Goal: Find specific page/section: Find specific page/section

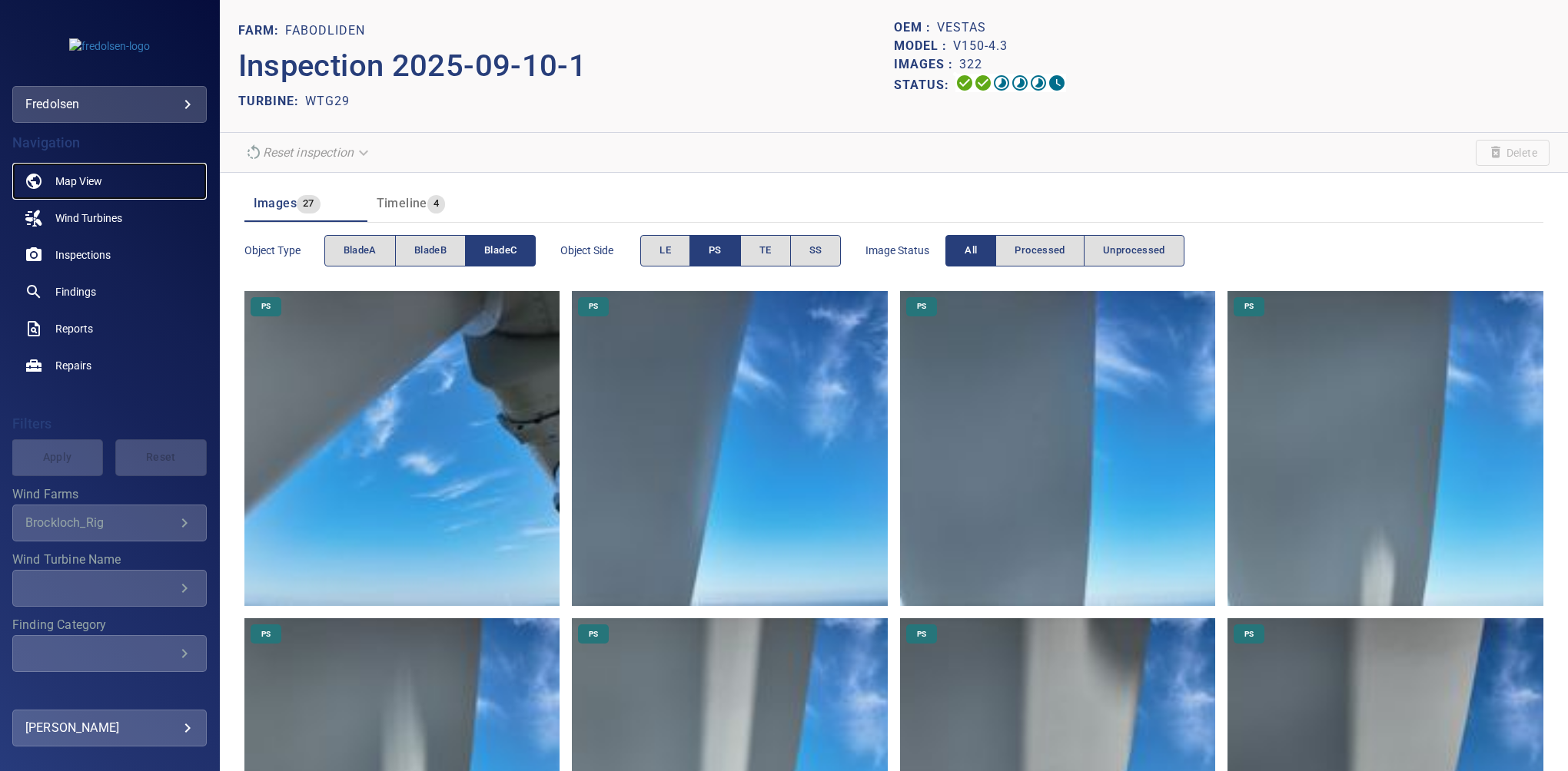
click at [82, 179] on span "Map View" at bounding box center [79, 181] width 47 height 16
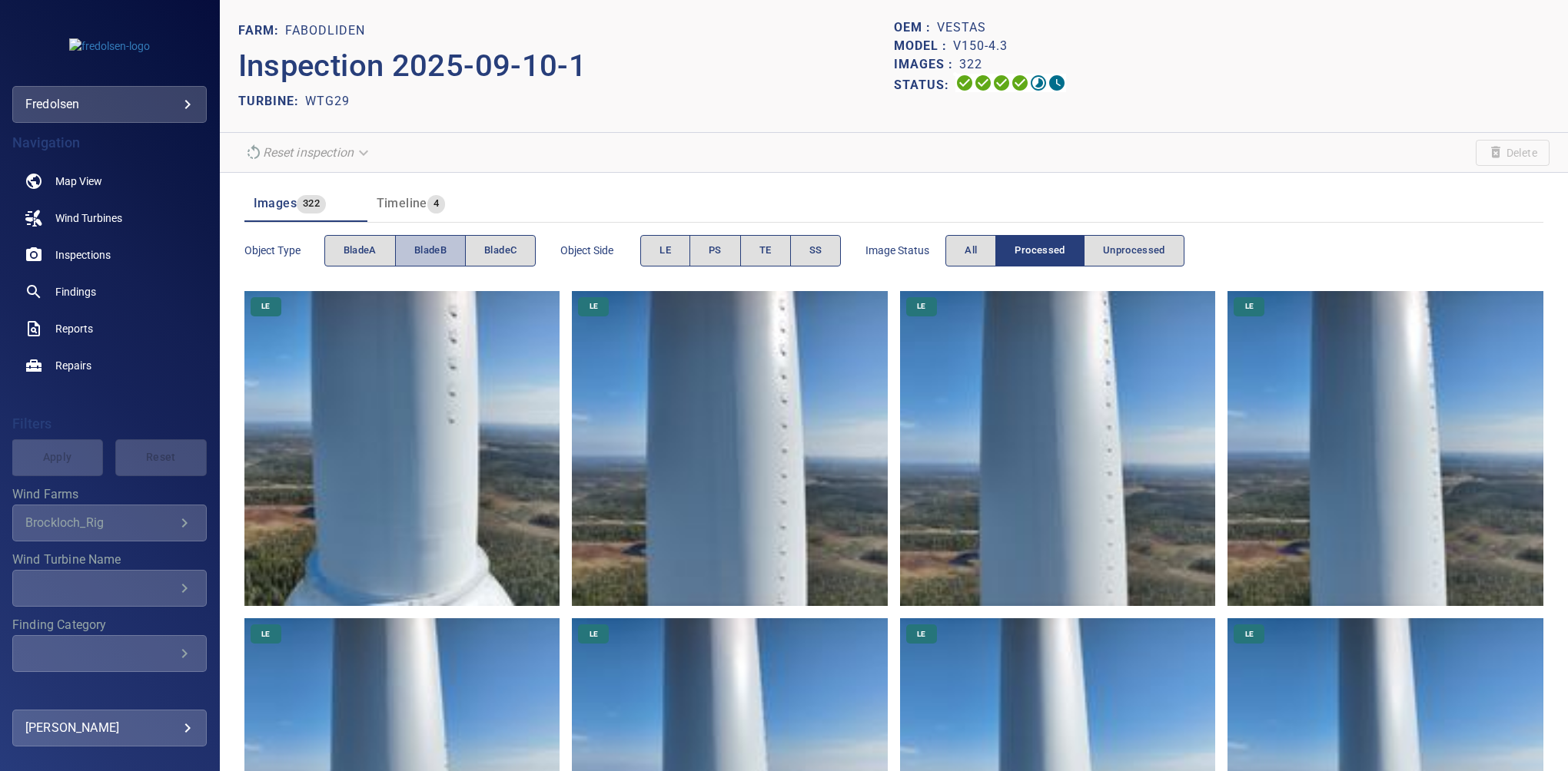
click at [443, 255] on span "bladeB" at bounding box center [430, 251] width 32 height 17
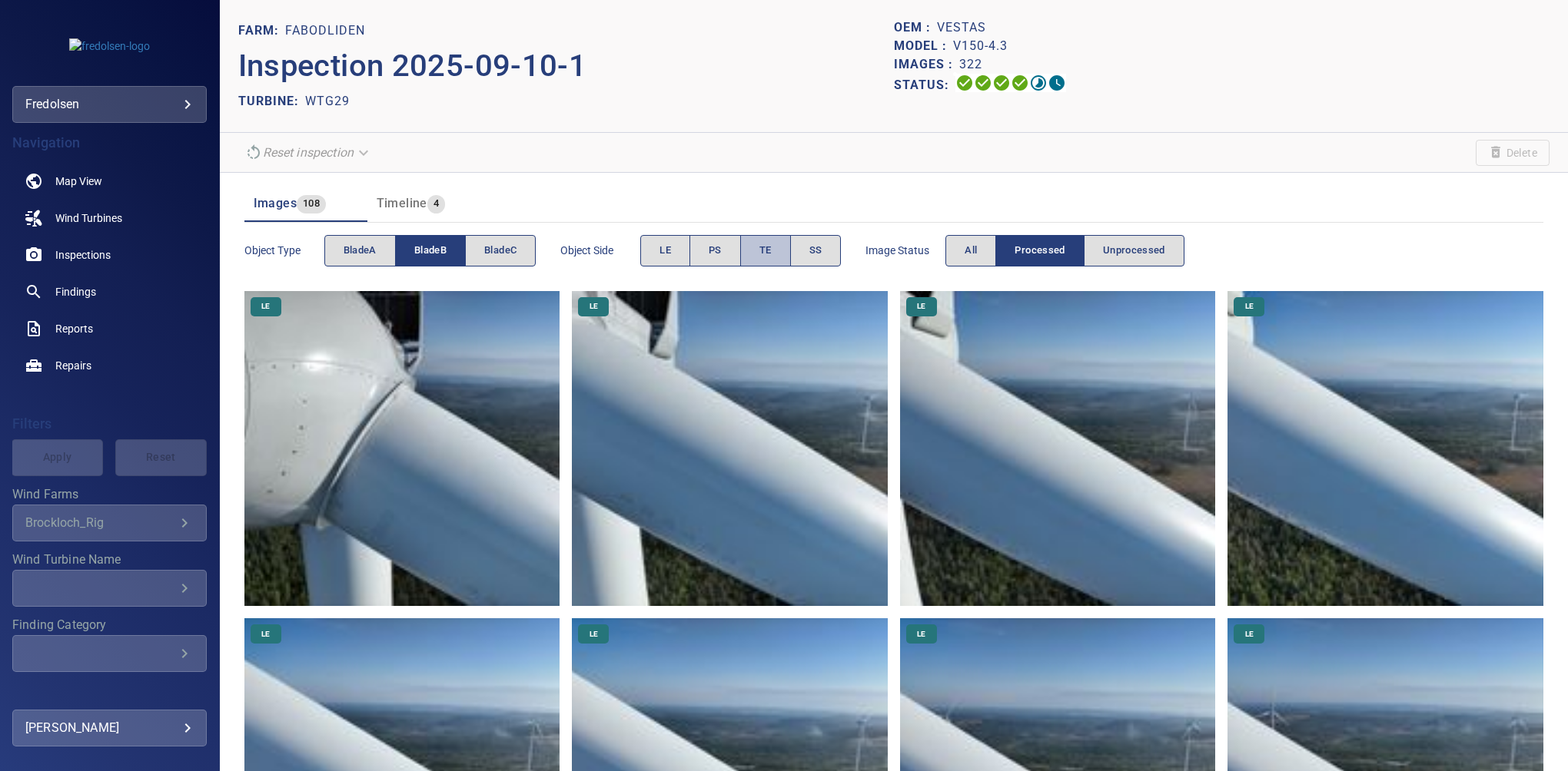
click at [763, 242] on span "TE" at bounding box center [765, 251] width 12 height 17
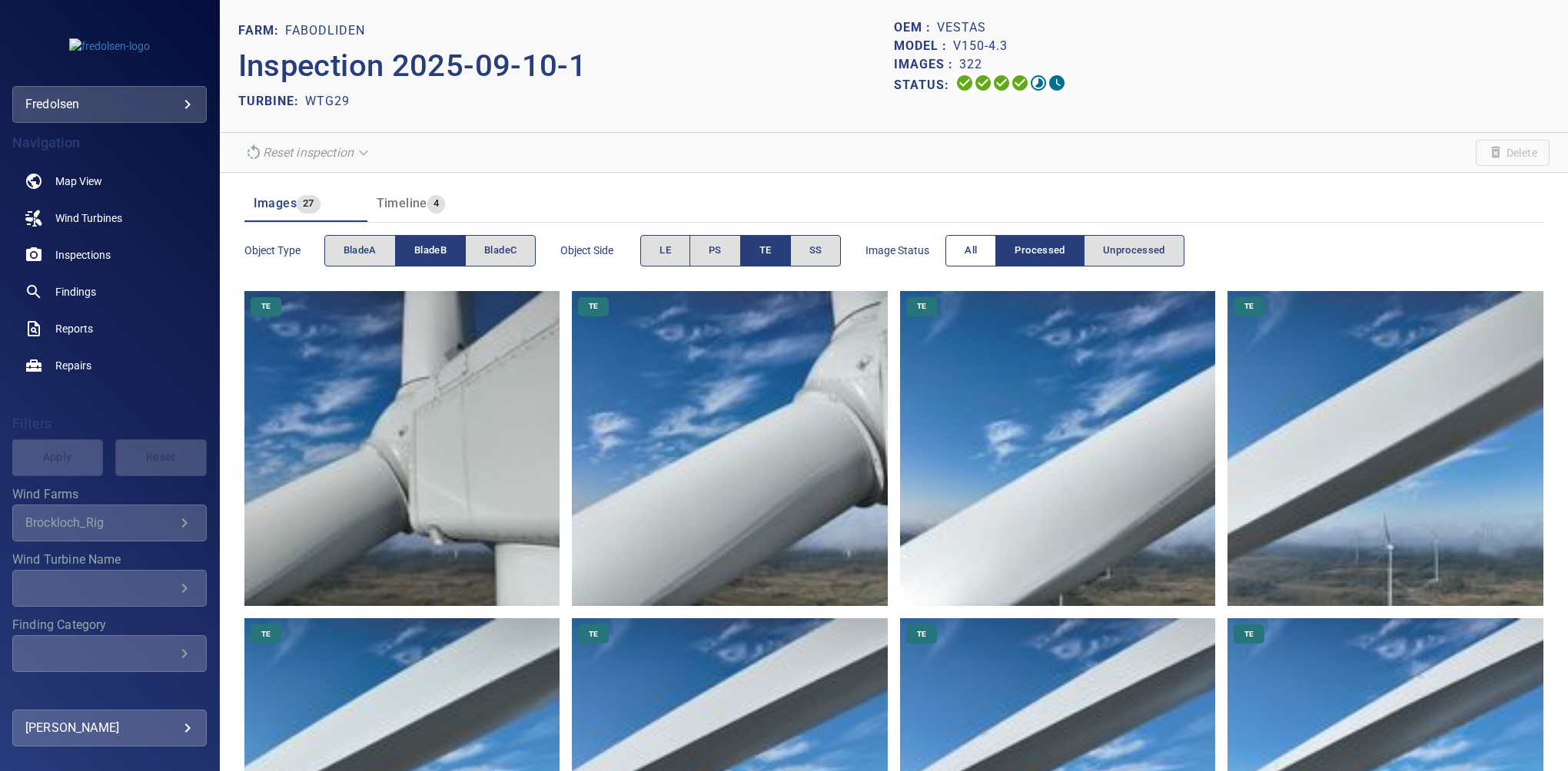
click at [972, 250] on span "All" at bounding box center [971, 251] width 12 height 17
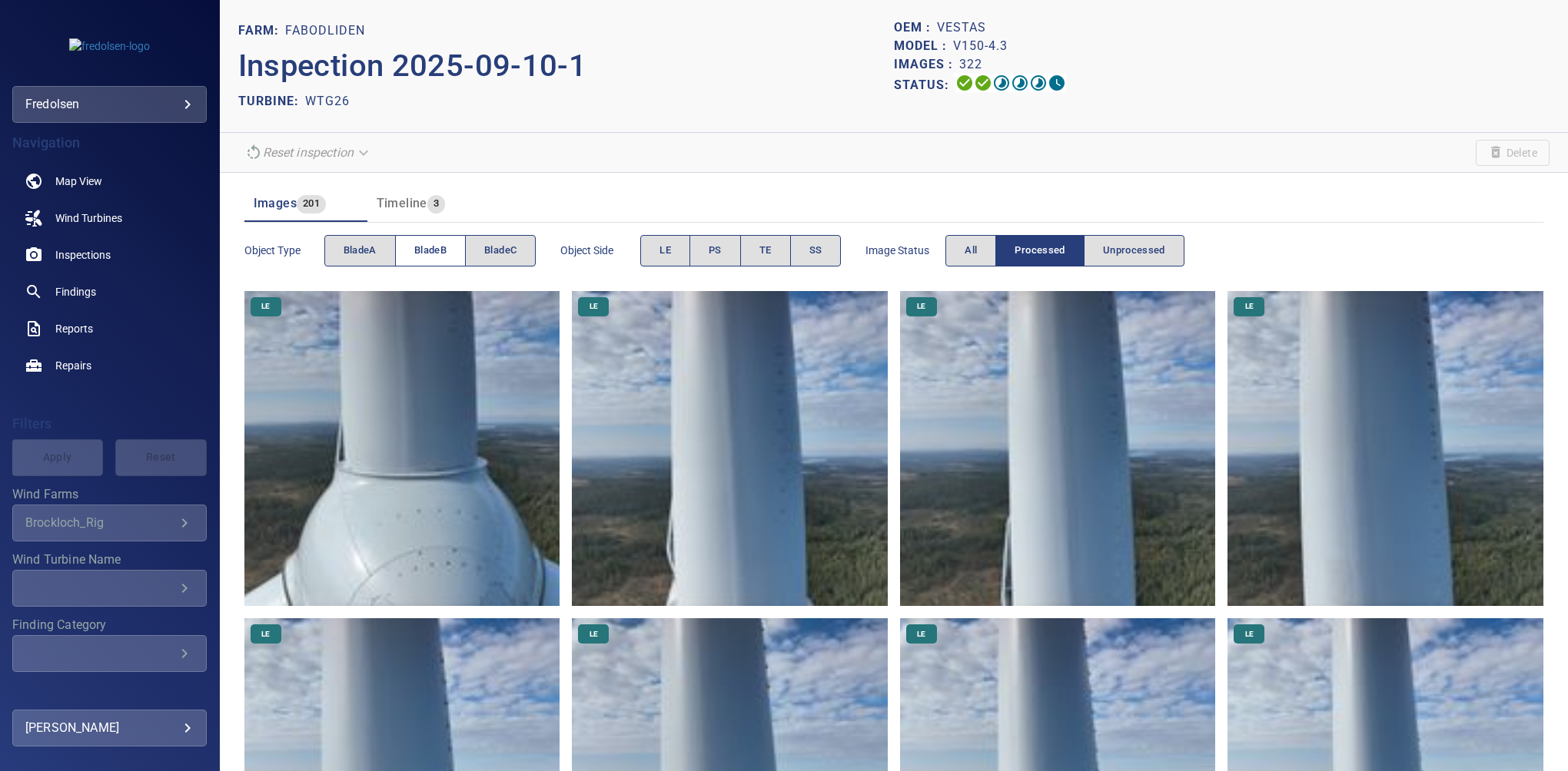
click at [433, 240] on button "bladeB" at bounding box center [431, 251] width 71 height 32
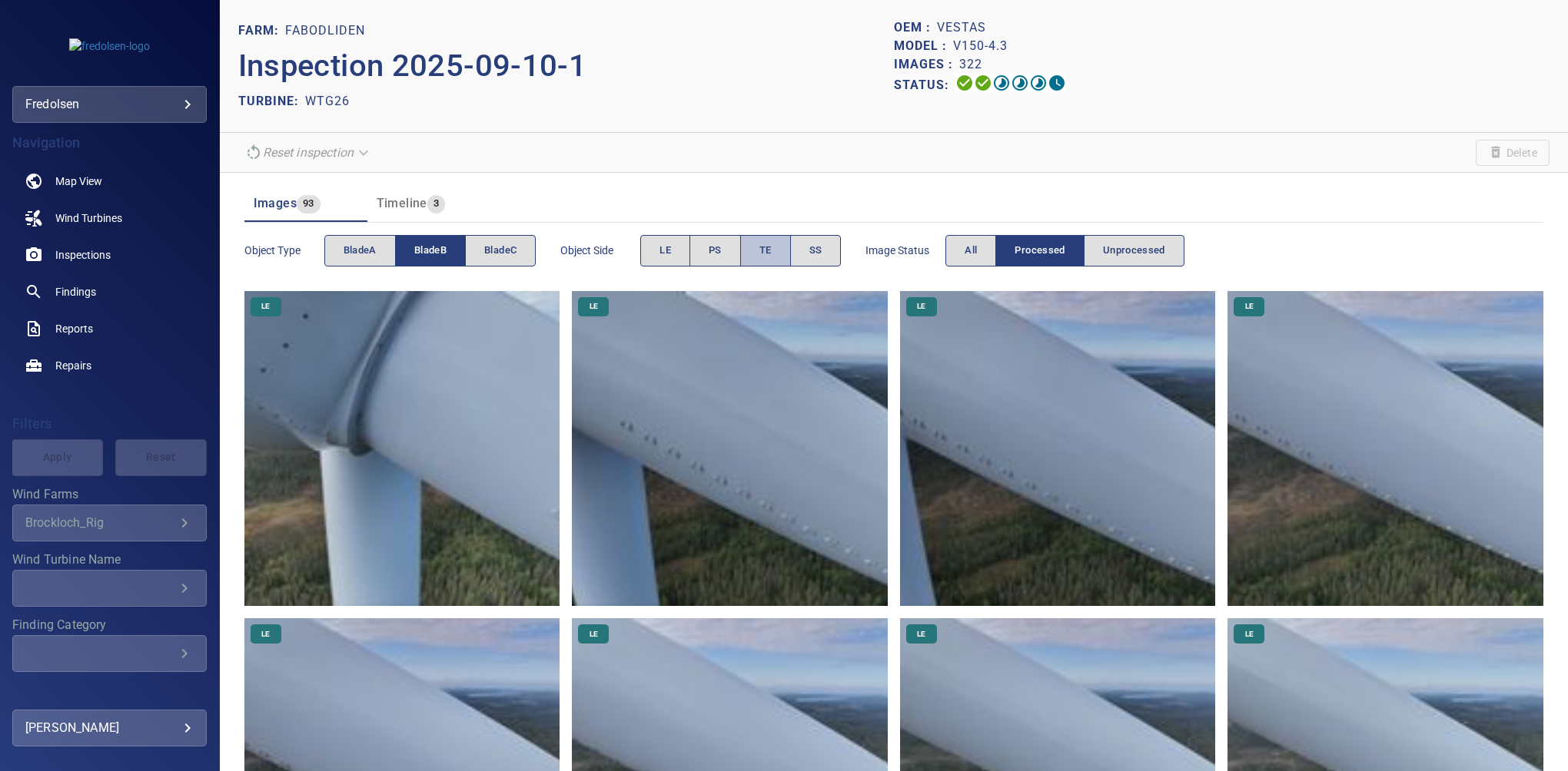
click at [765, 256] on span "TE" at bounding box center [765, 251] width 12 height 17
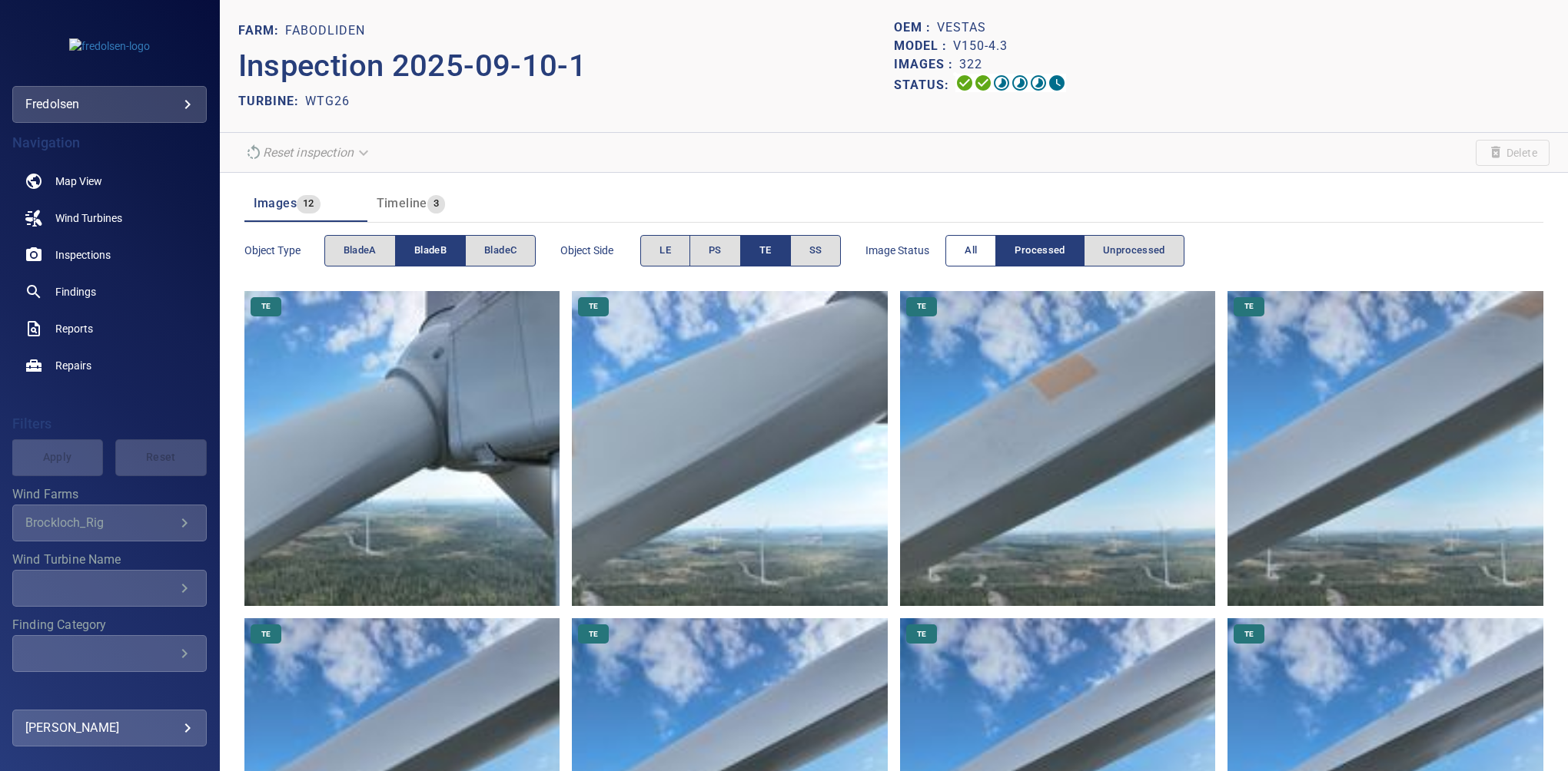
click at [954, 261] on button "All" at bounding box center [971, 251] width 51 height 32
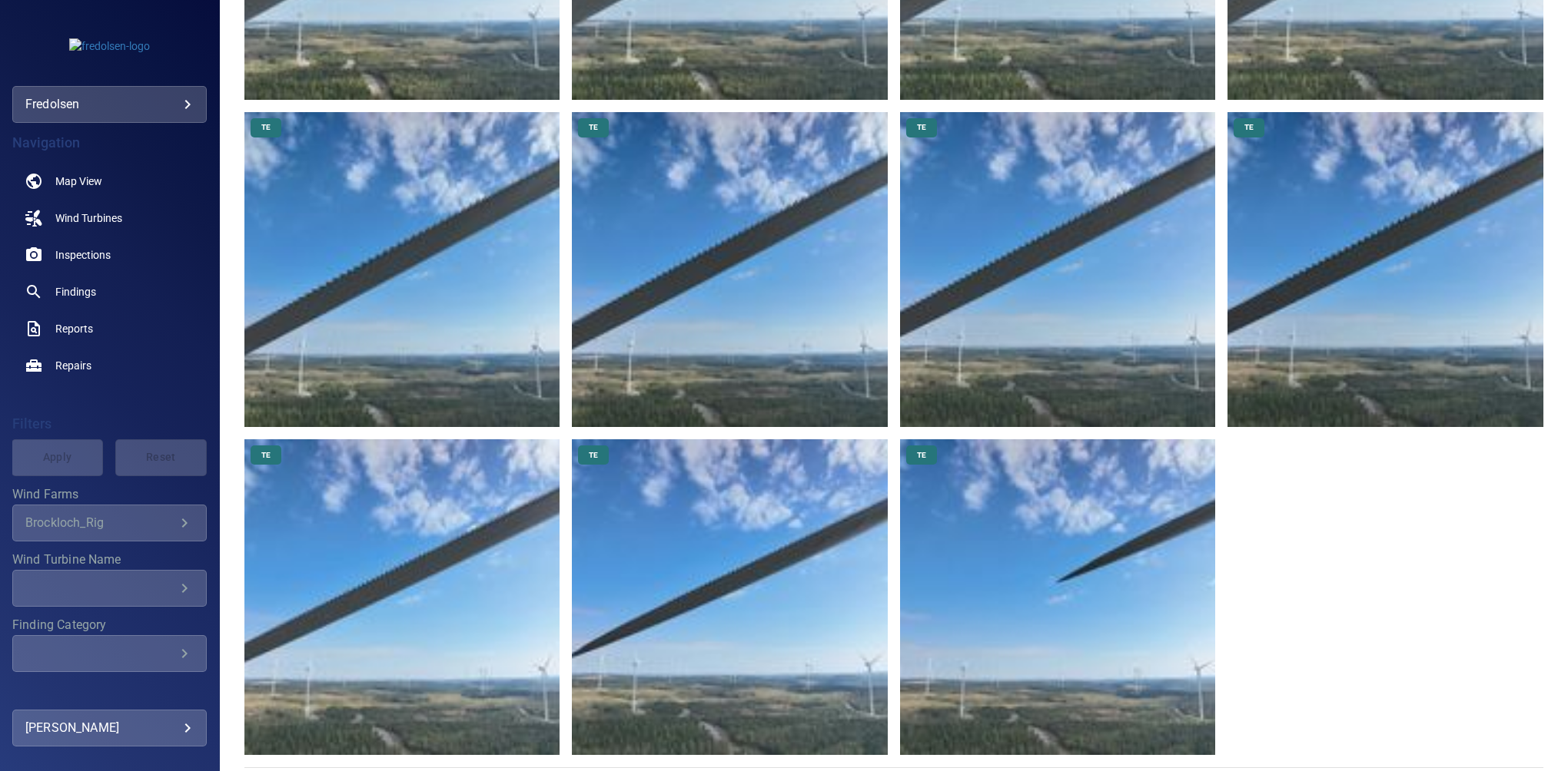
scroll to position [1742, 0]
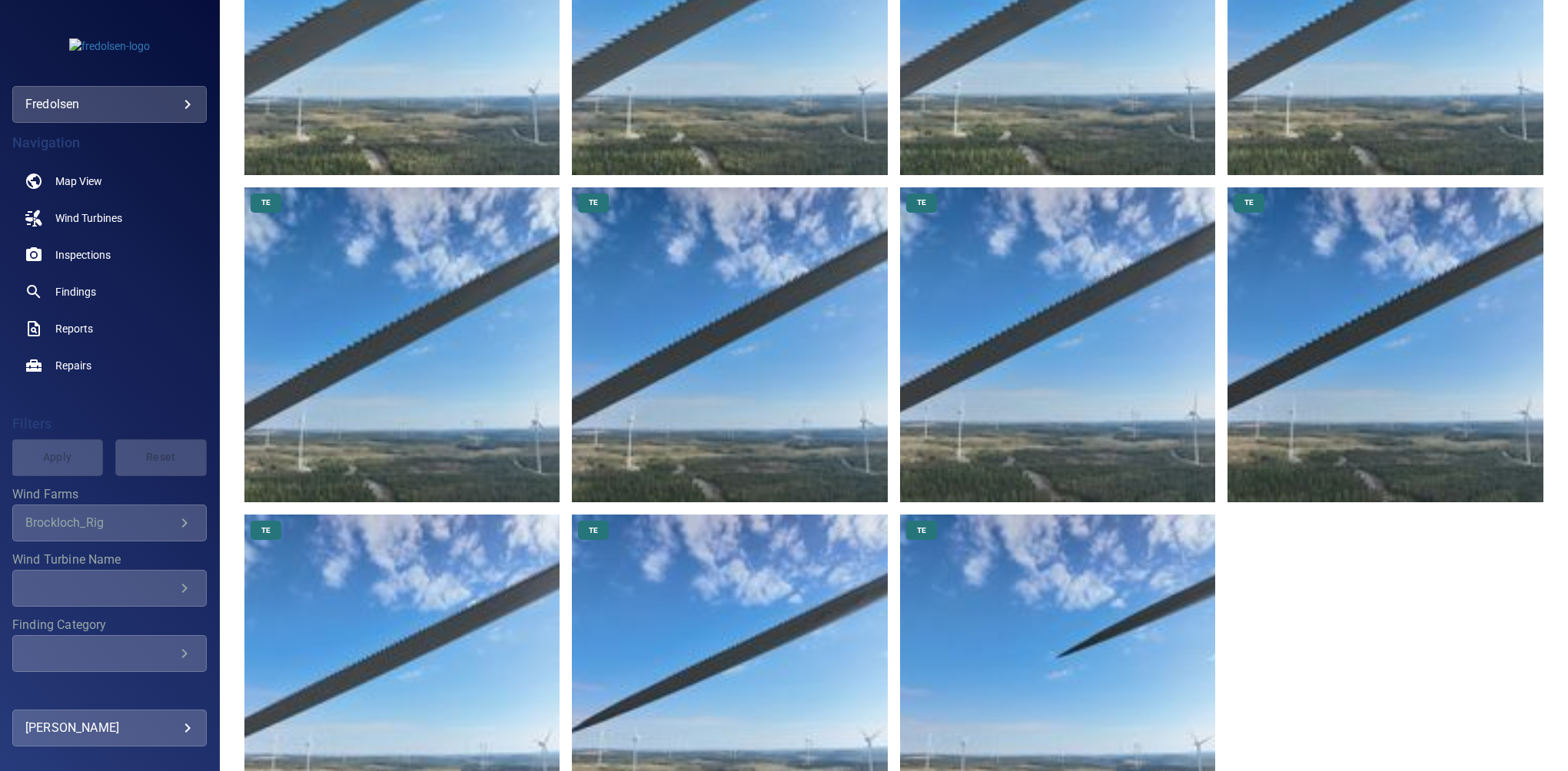
click at [1371, 430] on img at bounding box center [1386, 345] width 316 height 316
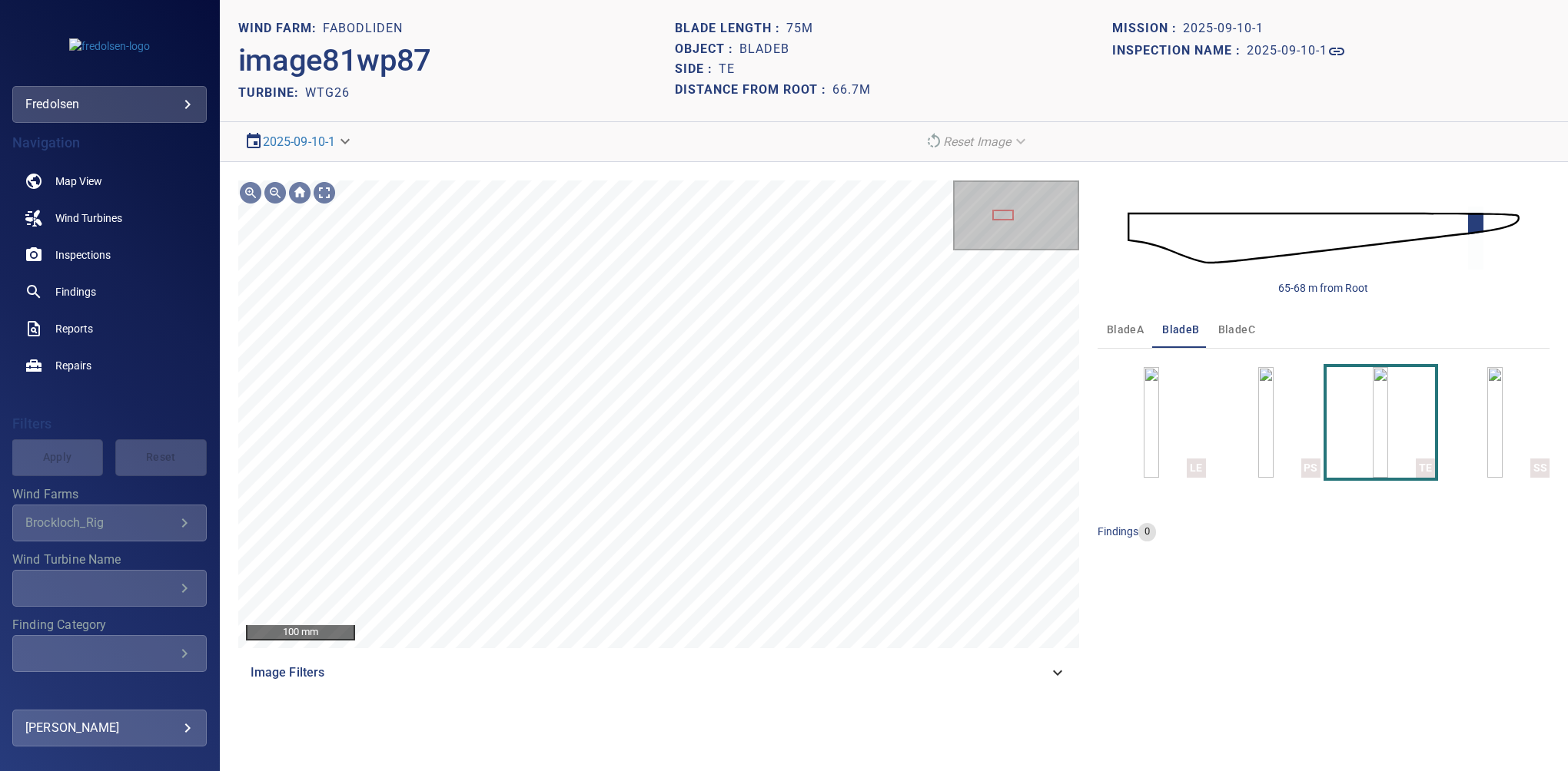
click at [1046, 673] on span "Image Filters" at bounding box center [649, 673] width 798 height 18
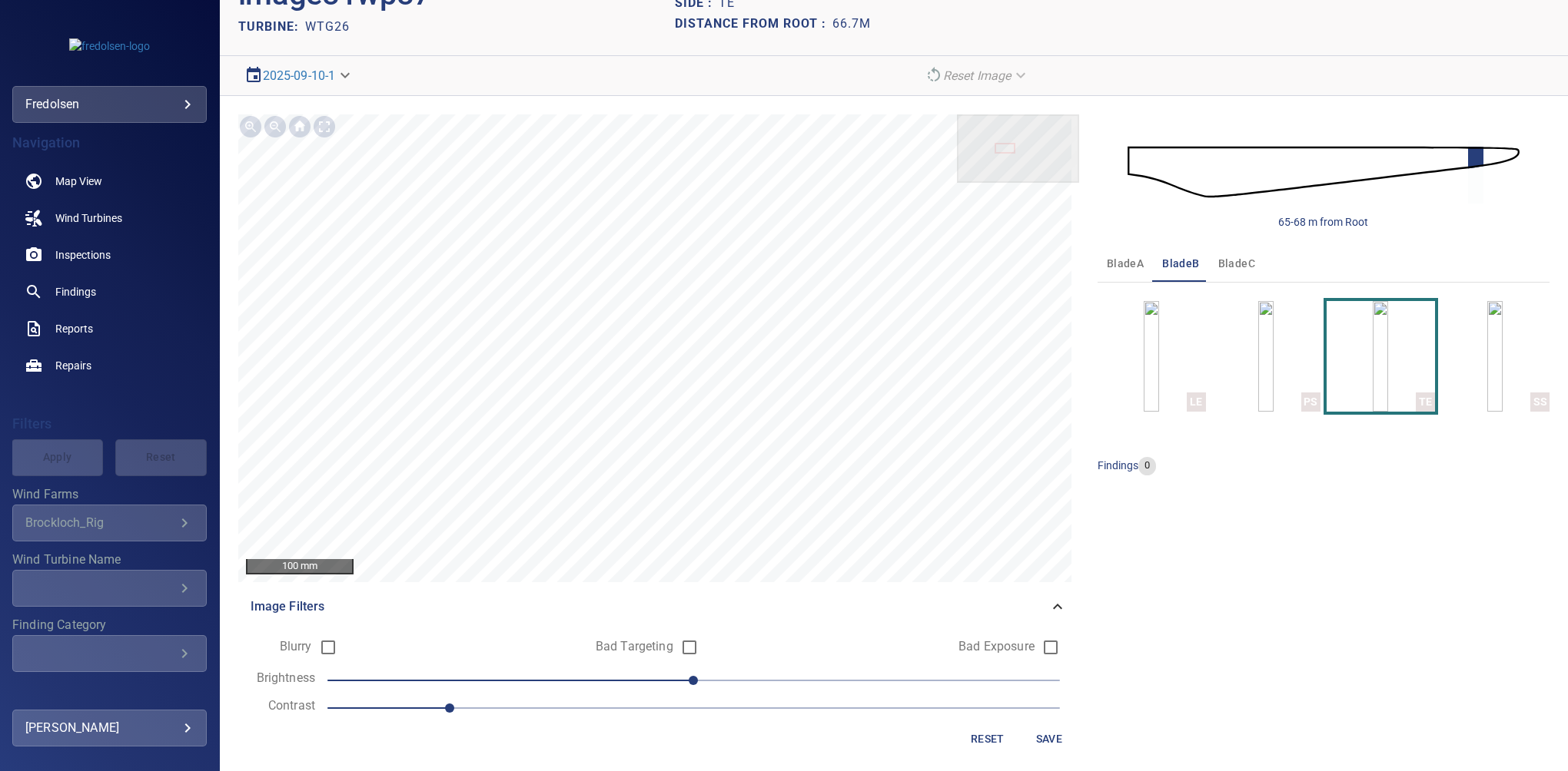
scroll to position [72, 0]
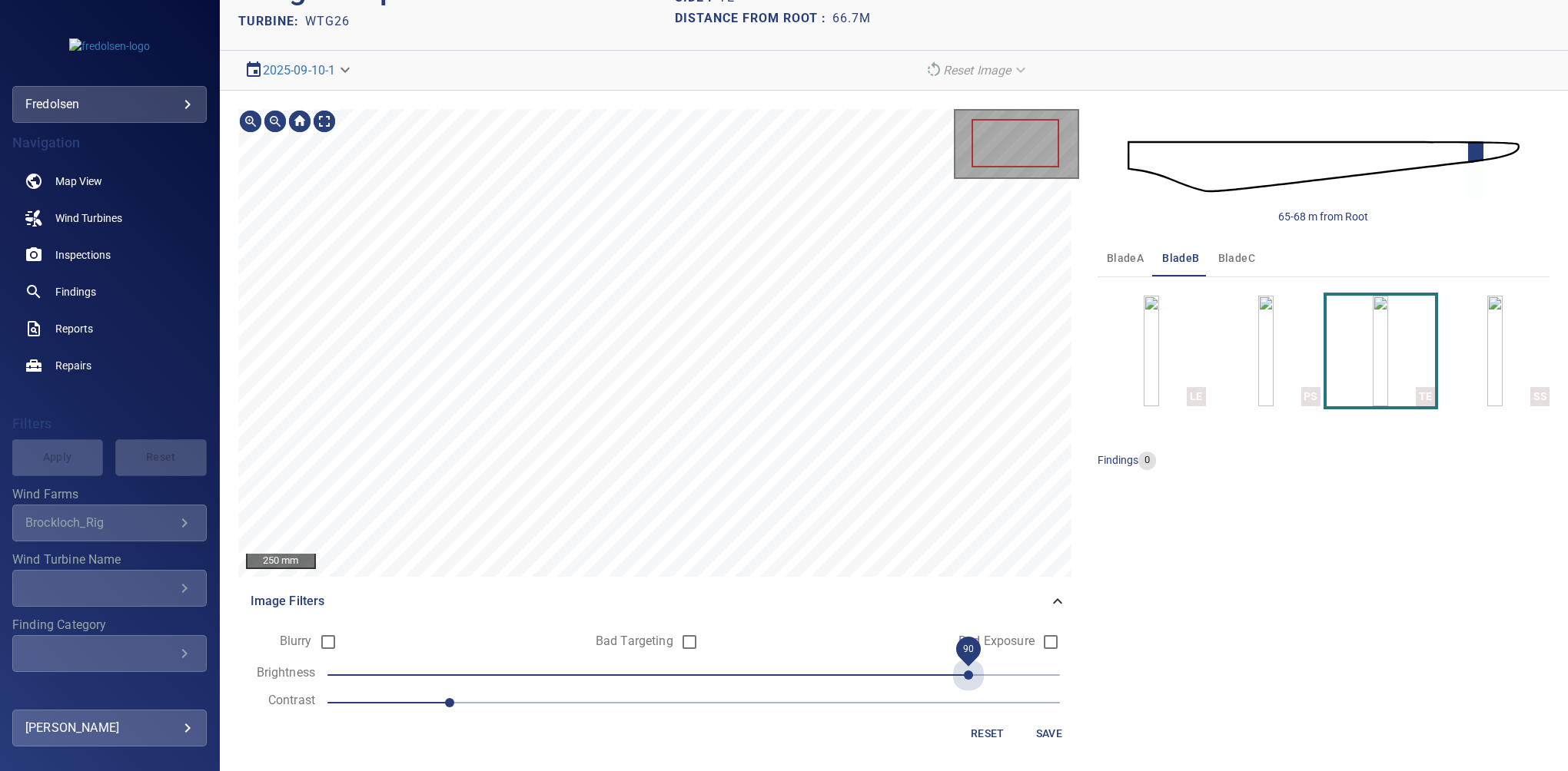
drag, startPoint x: 688, startPoint y: 680, endPoint x: 949, endPoint y: 655, distance: 262.2
click at [964, 671] on span "90" at bounding box center [968, 675] width 9 height 9
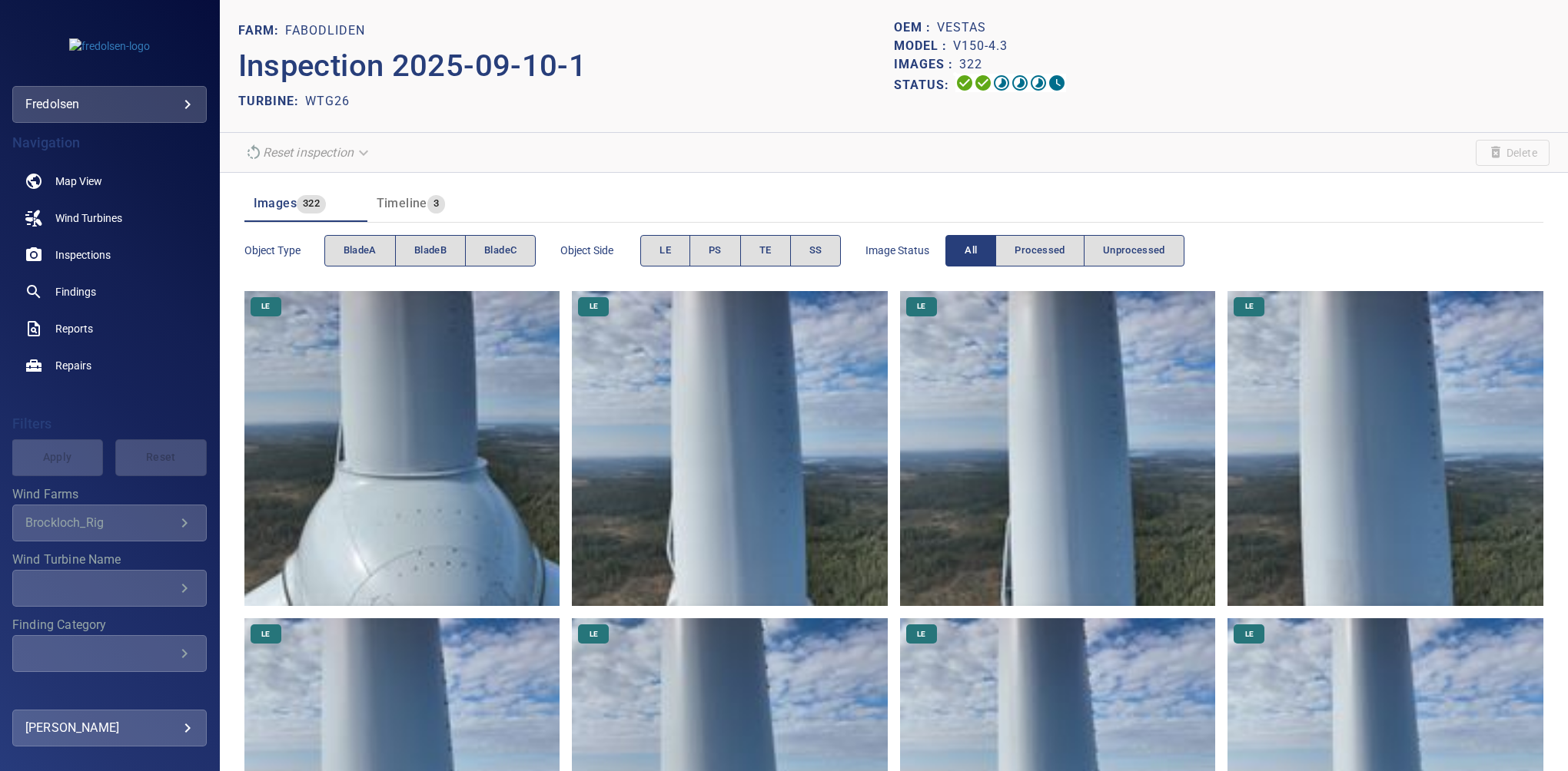
drag, startPoint x: 513, startPoint y: 250, endPoint x: 557, endPoint y: 250, distance: 44.0
click at [513, 250] on span "bladeC" at bounding box center [500, 251] width 32 height 17
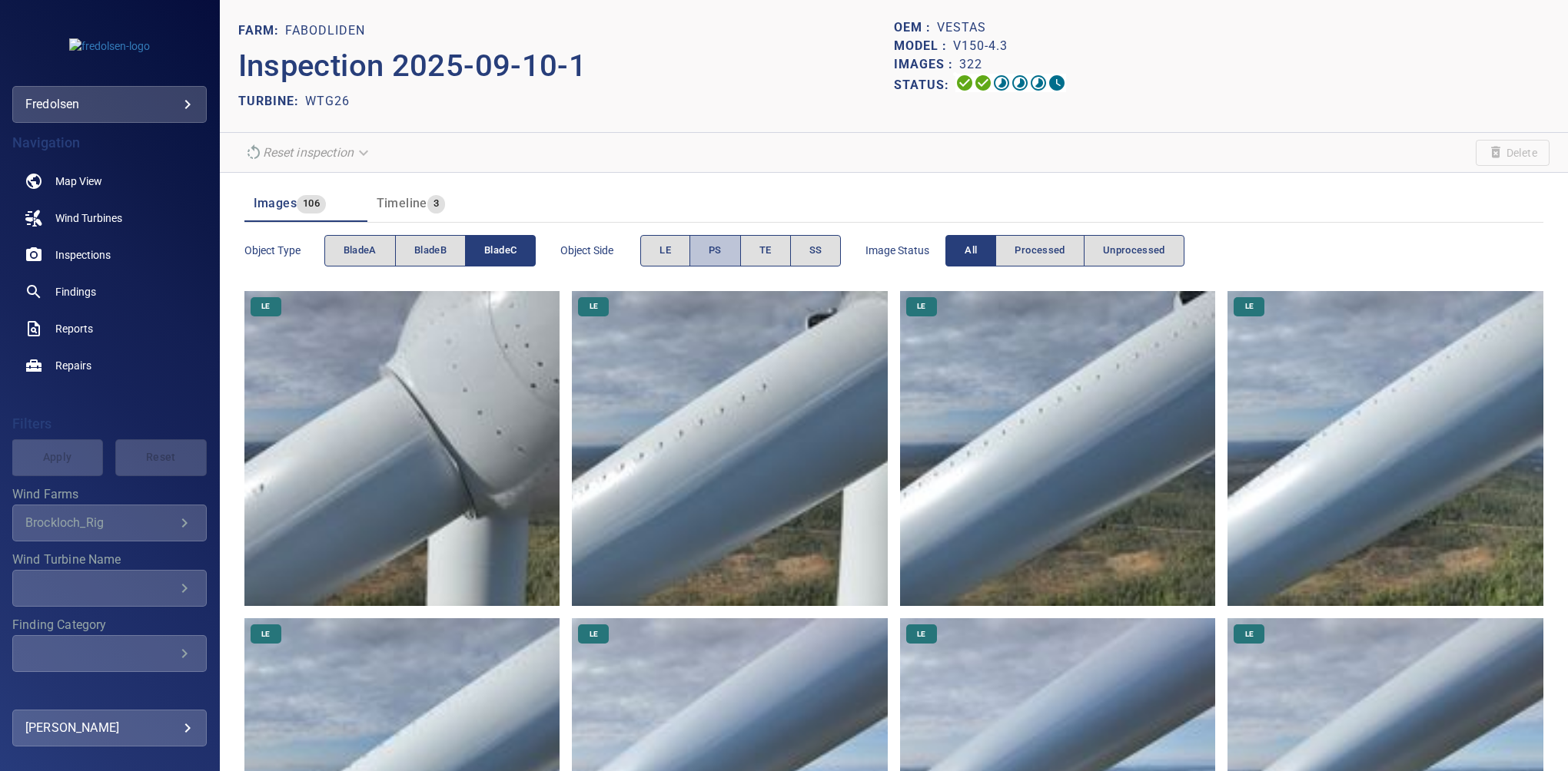
click at [728, 250] on button "PS" at bounding box center [715, 251] width 52 height 32
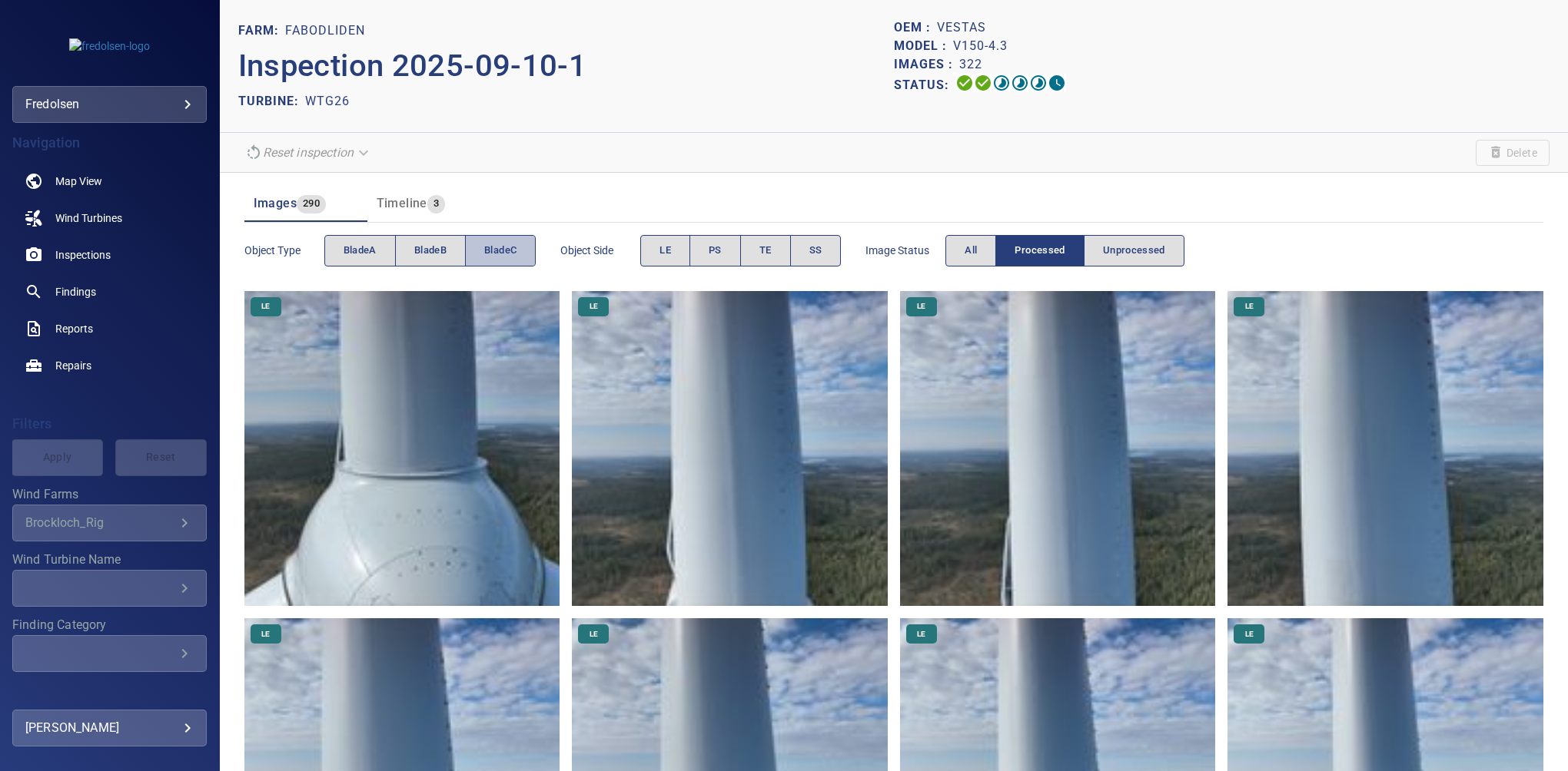
click at [481, 251] on button "bladeC" at bounding box center [501, 251] width 71 height 32
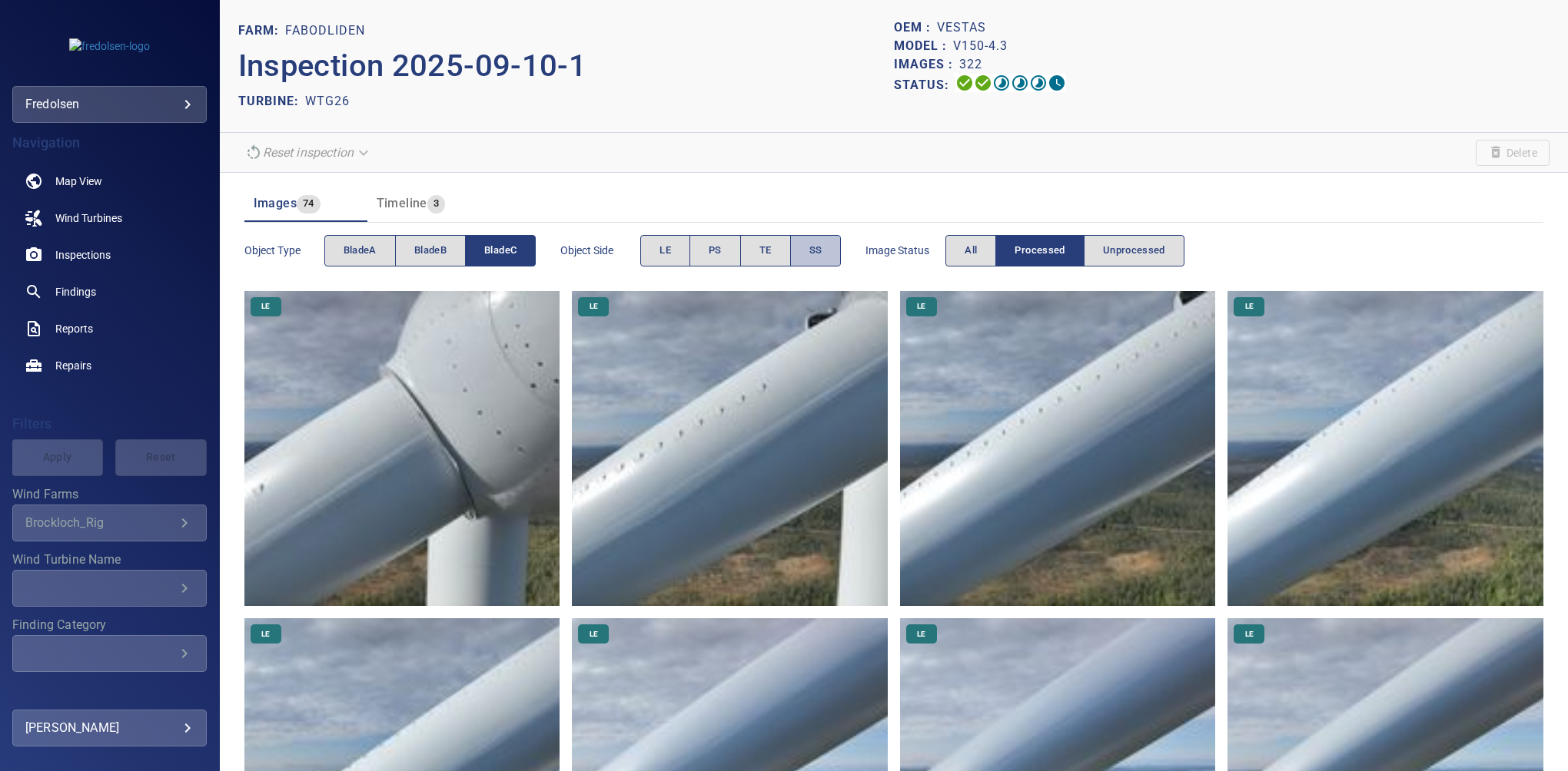
click at [814, 248] on span "SS" at bounding box center [815, 251] width 13 height 17
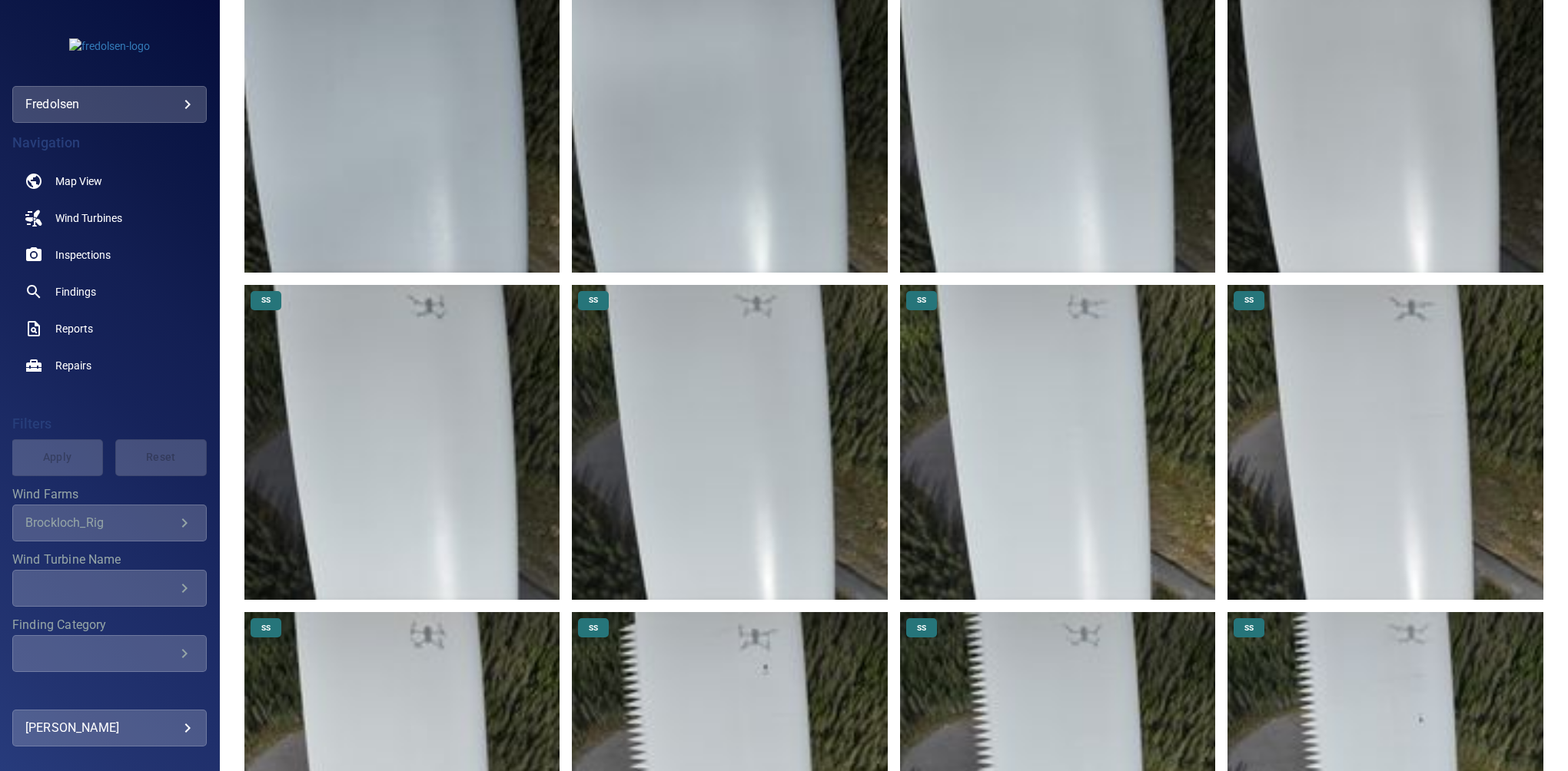
scroll to position [1168, 0]
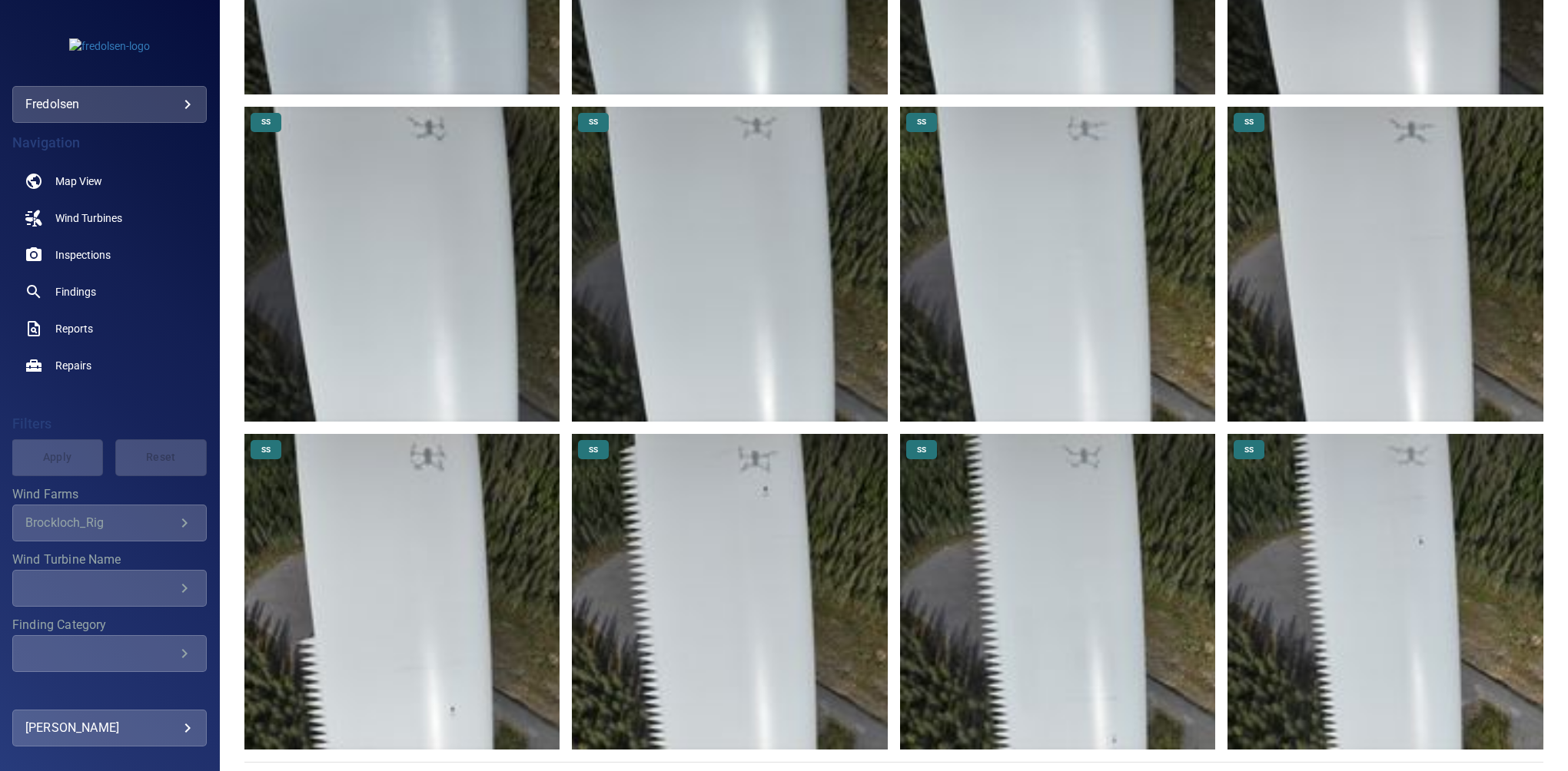
click at [1332, 641] on img at bounding box center [1386, 592] width 316 height 316
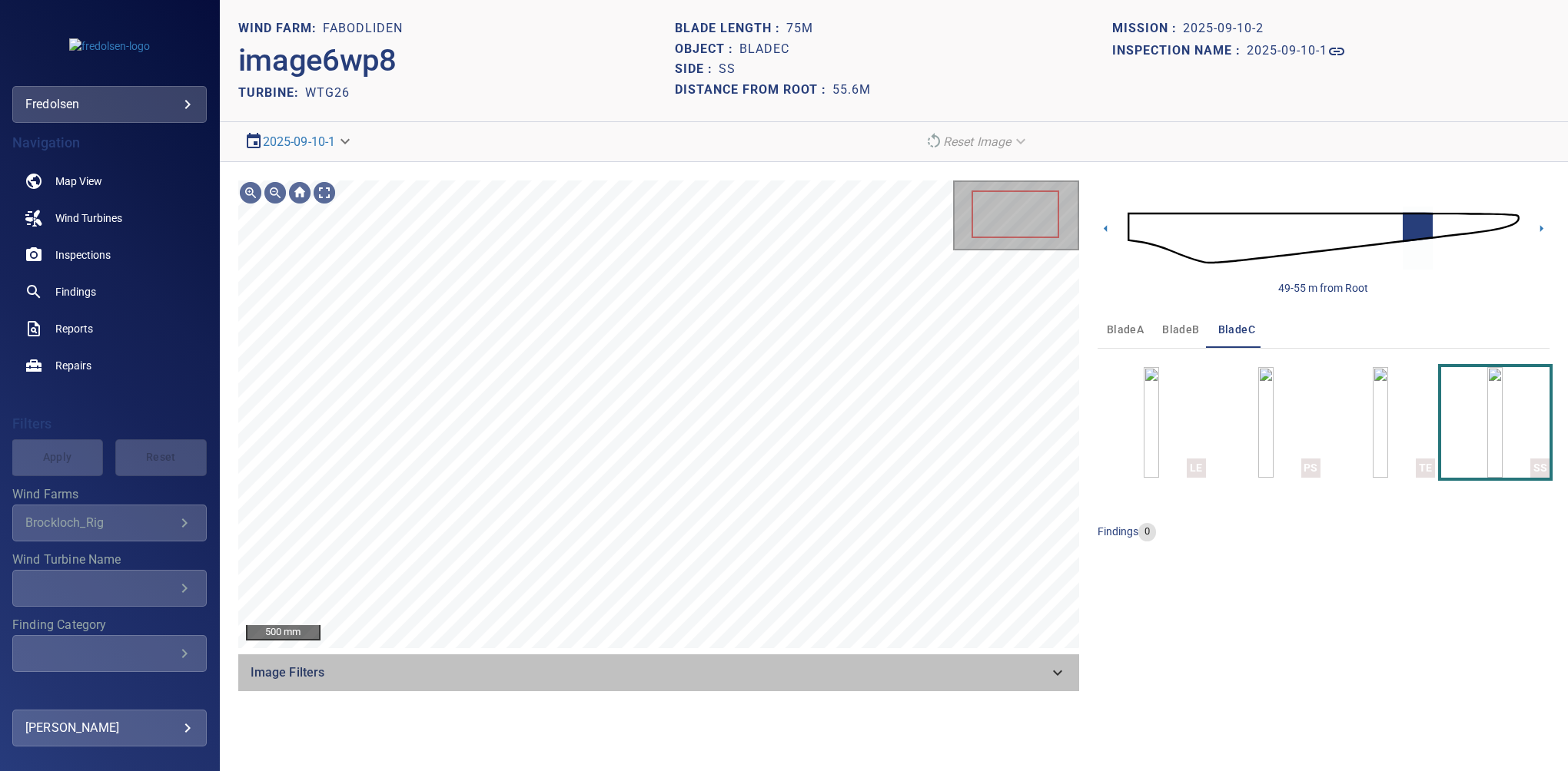
click at [1037, 670] on span "Image Filters" at bounding box center [649, 673] width 798 height 18
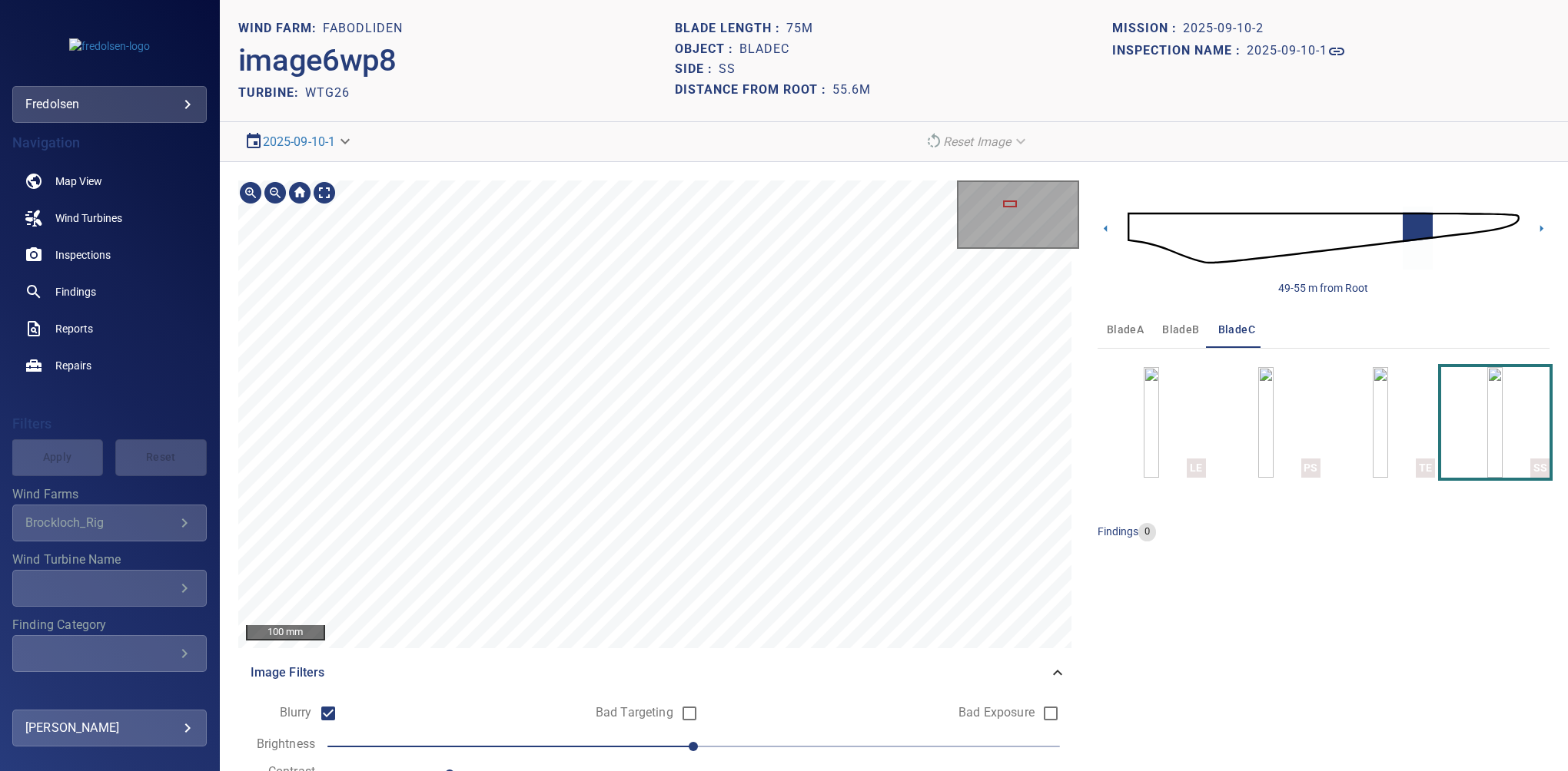
click at [0, 410] on html "**********" at bounding box center [784, 386] width 1568 height 771
click at [1098, 226] on icon at bounding box center [1105, 229] width 16 height 16
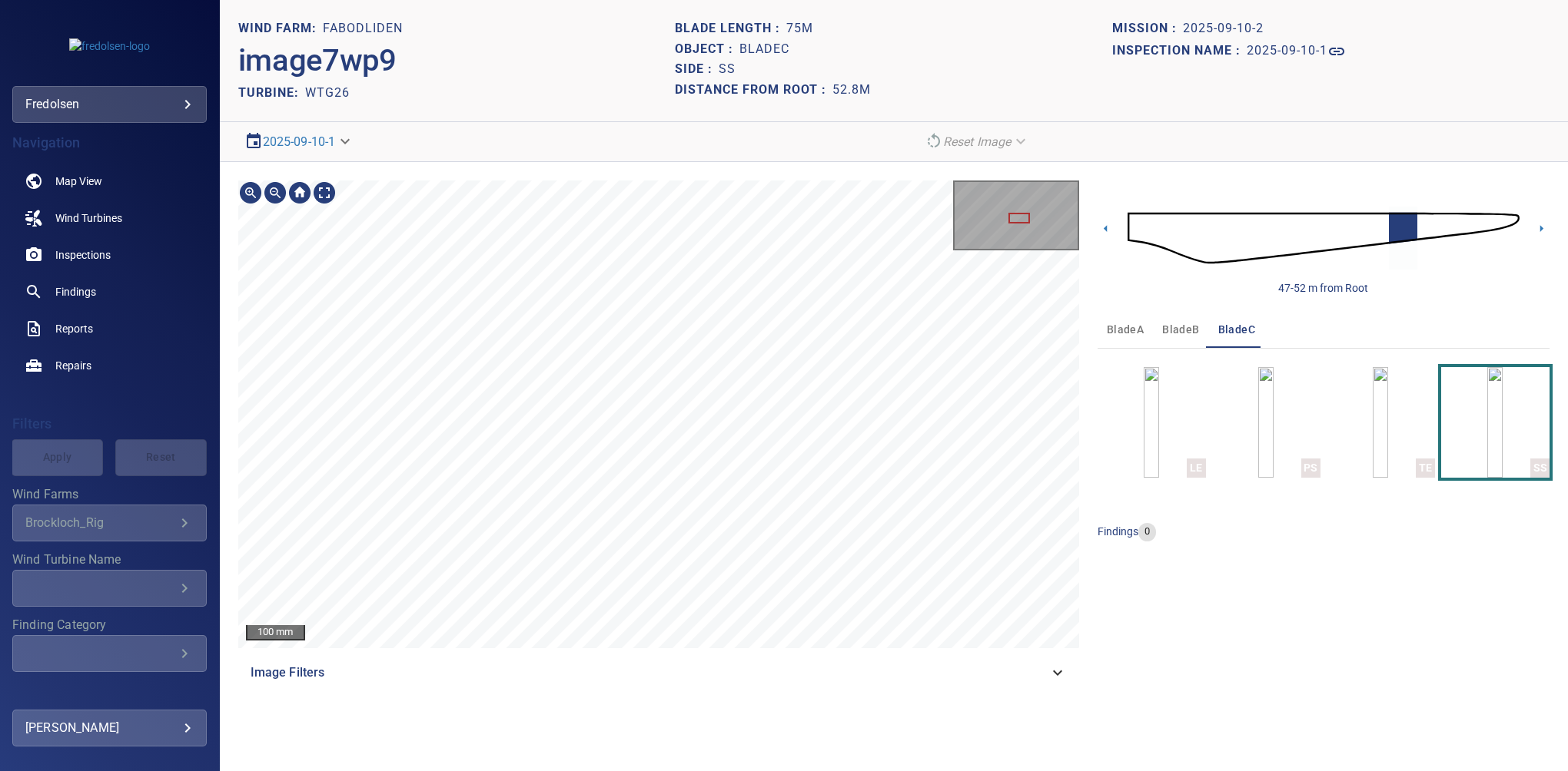
click at [1331, 417] on div "100 mm Image Filters 47-52 m from Root bladeA bladeB bladeC LE PS TE SS finding…" at bounding box center [894, 436] width 1348 height 548
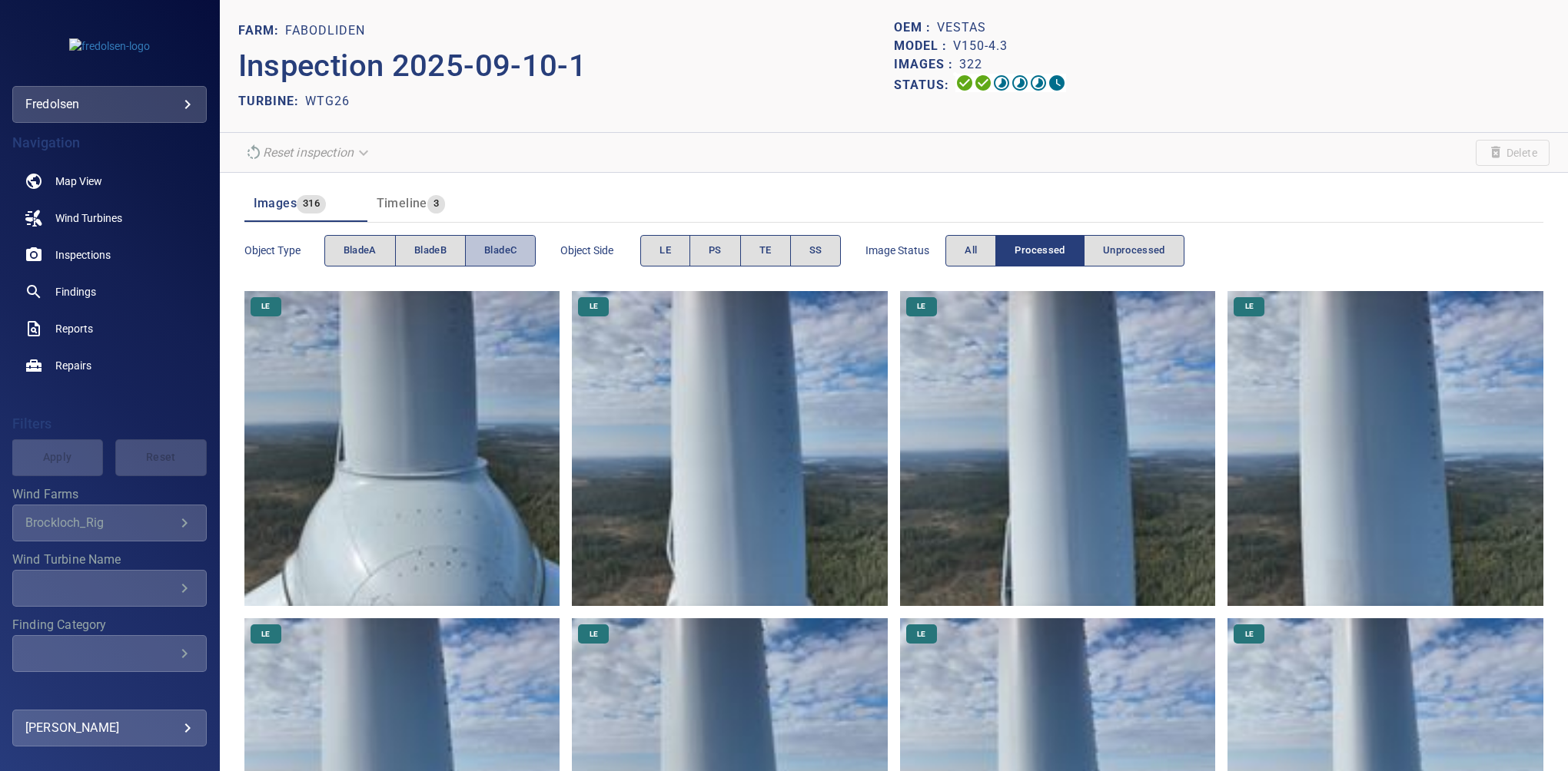
click at [502, 254] on span "bladeC" at bounding box center [500, 251] width 32 height 17
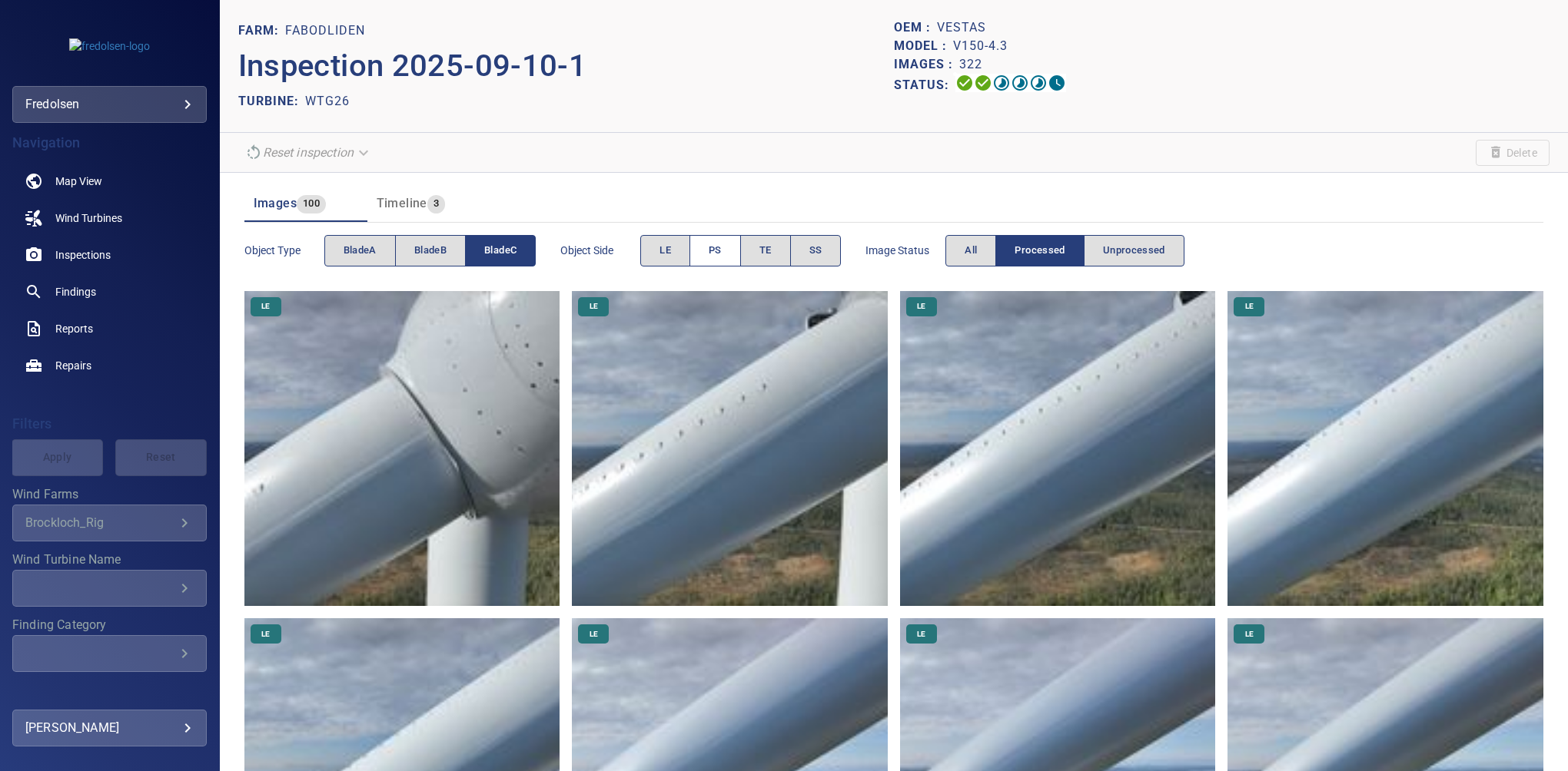
click at [699, 242] on button "PS" at bounding box center [715, 251] width 52 height 32
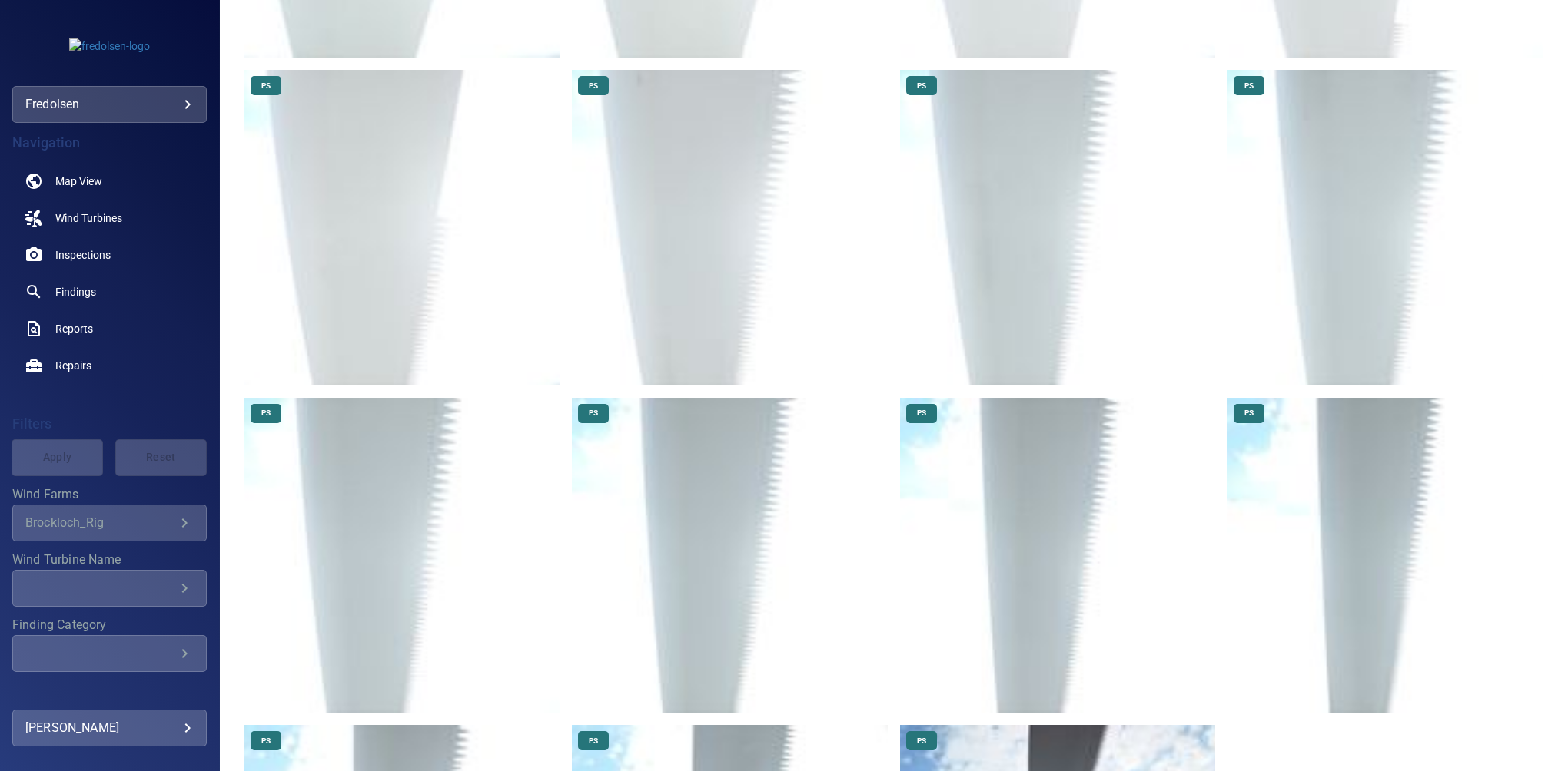
scroll to position [1560, 0]
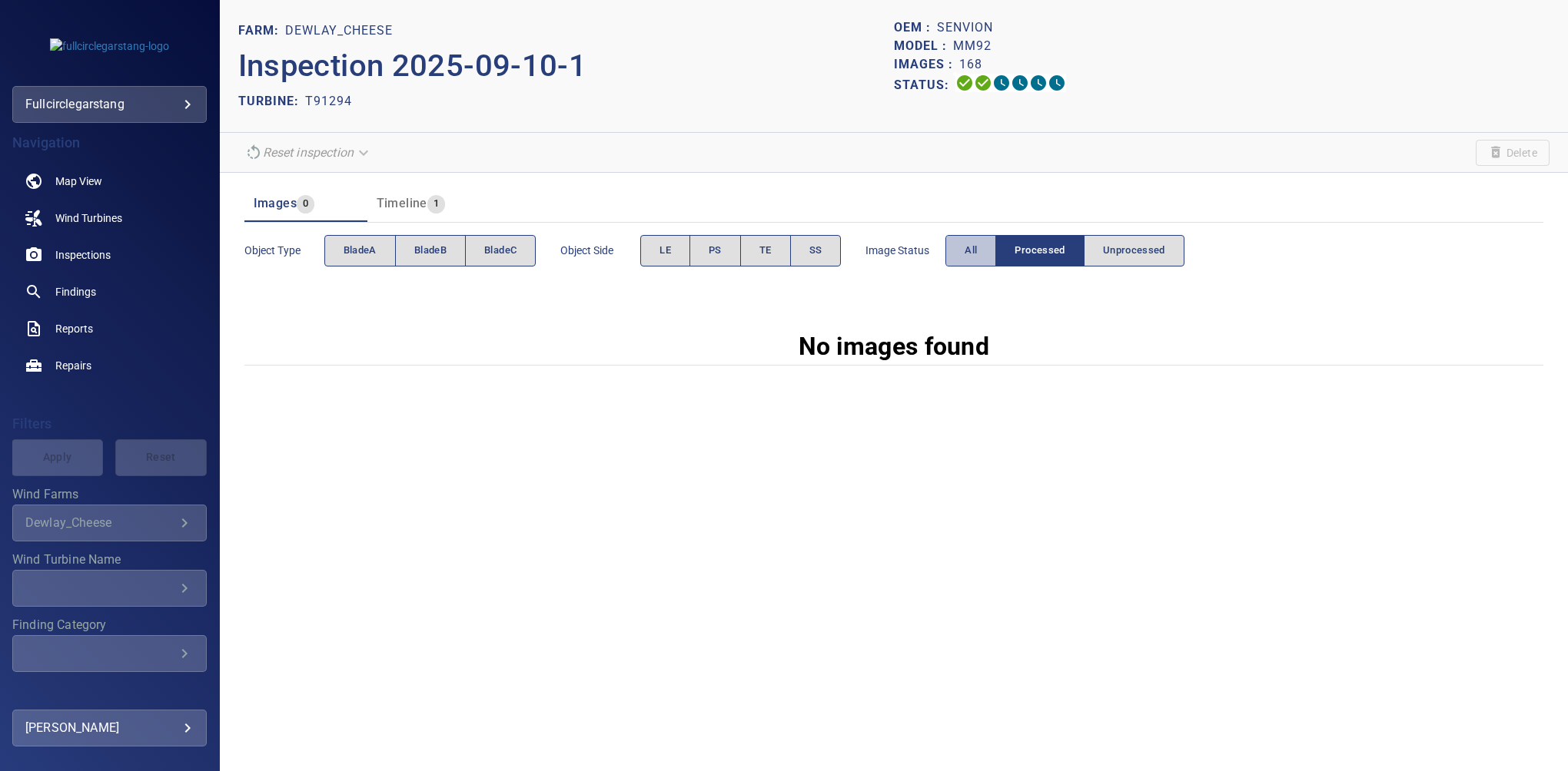
click at [977, 251] on span "All" at bounding box center [971, 251] width 12 height 17
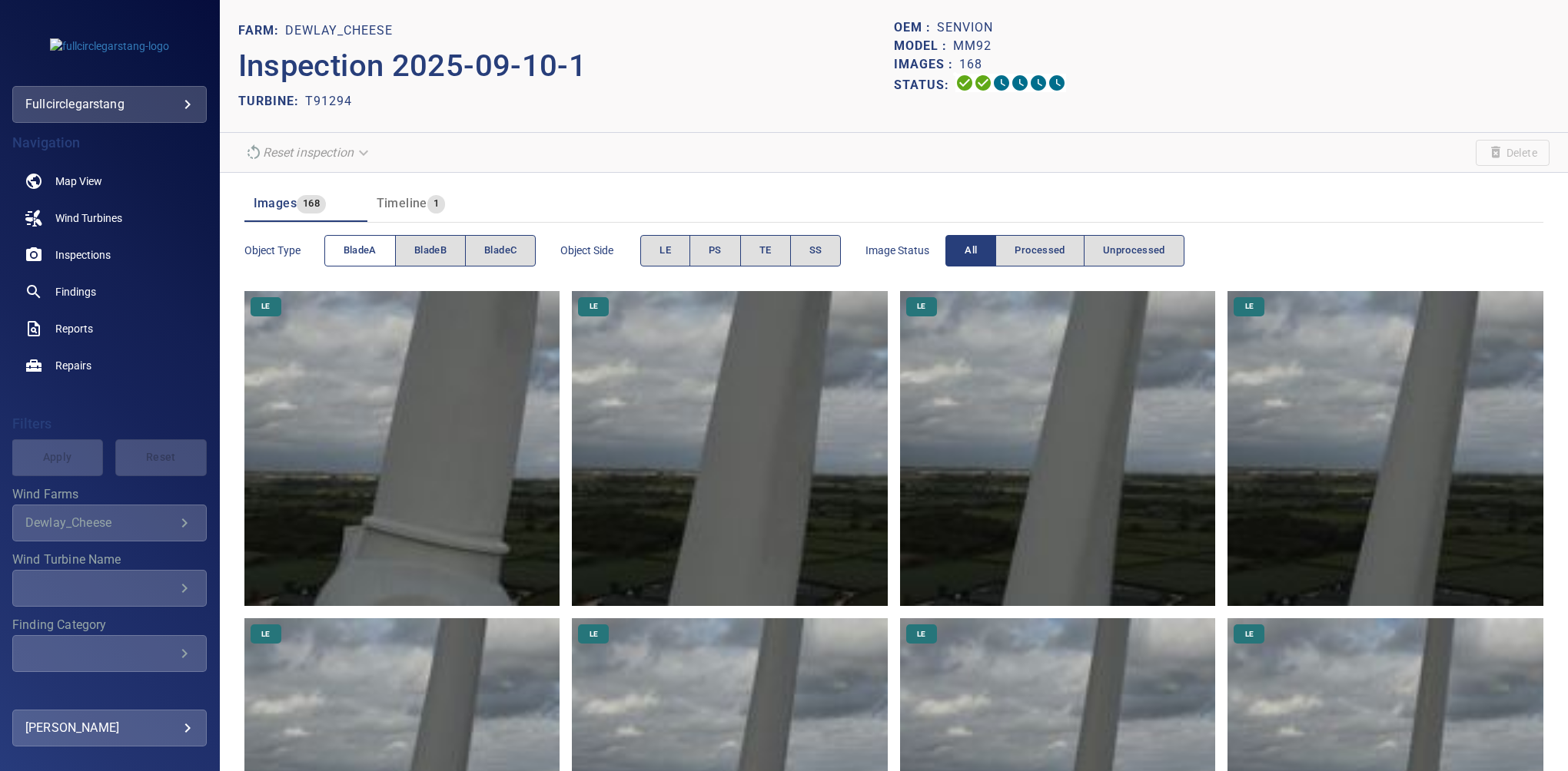
click at [362, 249] on span "bladeA" at bounding box center [360, 251] width 33 height 17
click at [815, 247] on span "SS" at bounding box center [815, 251] width 13 height 17
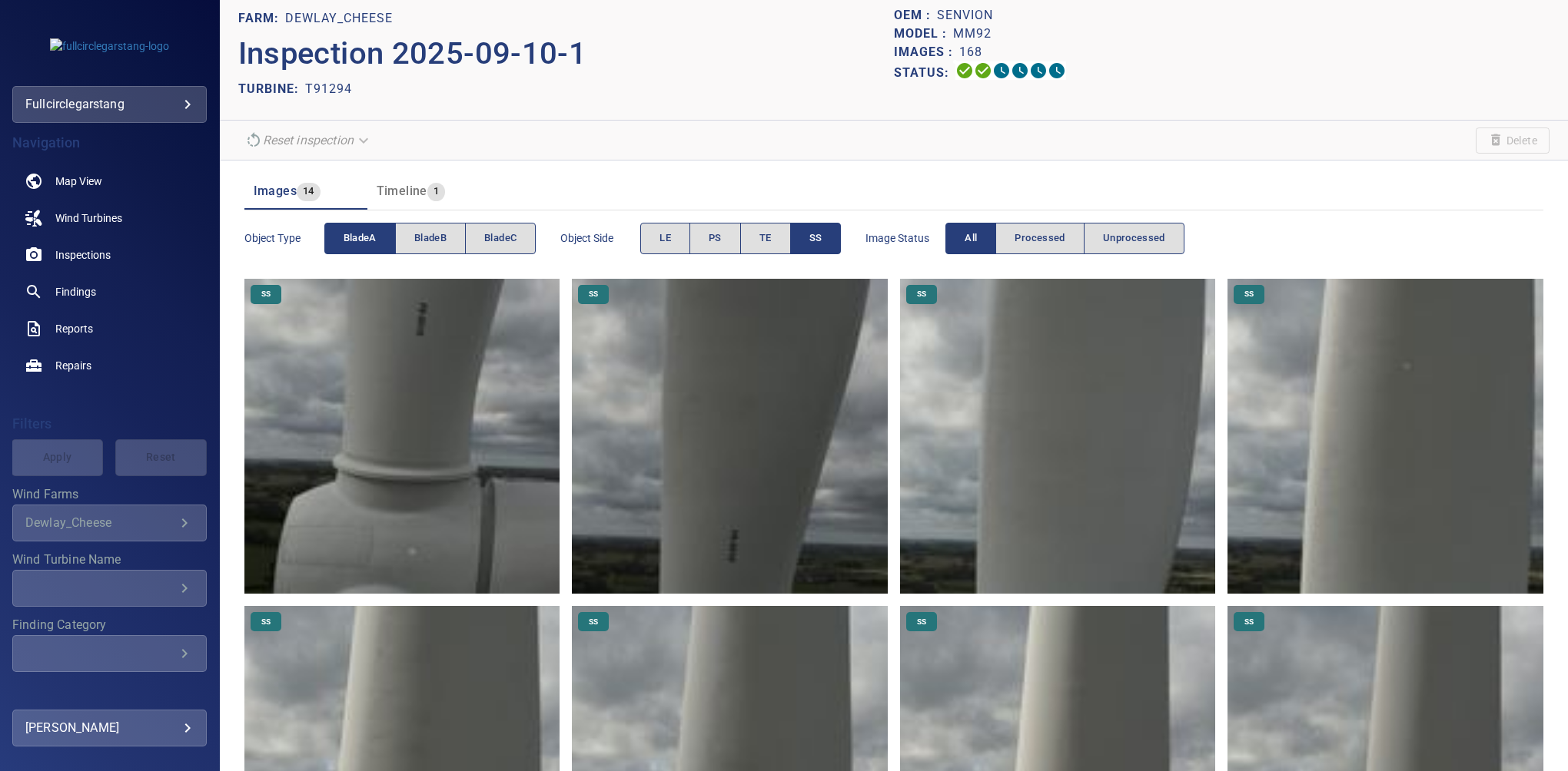
scroll to position [5, 0]
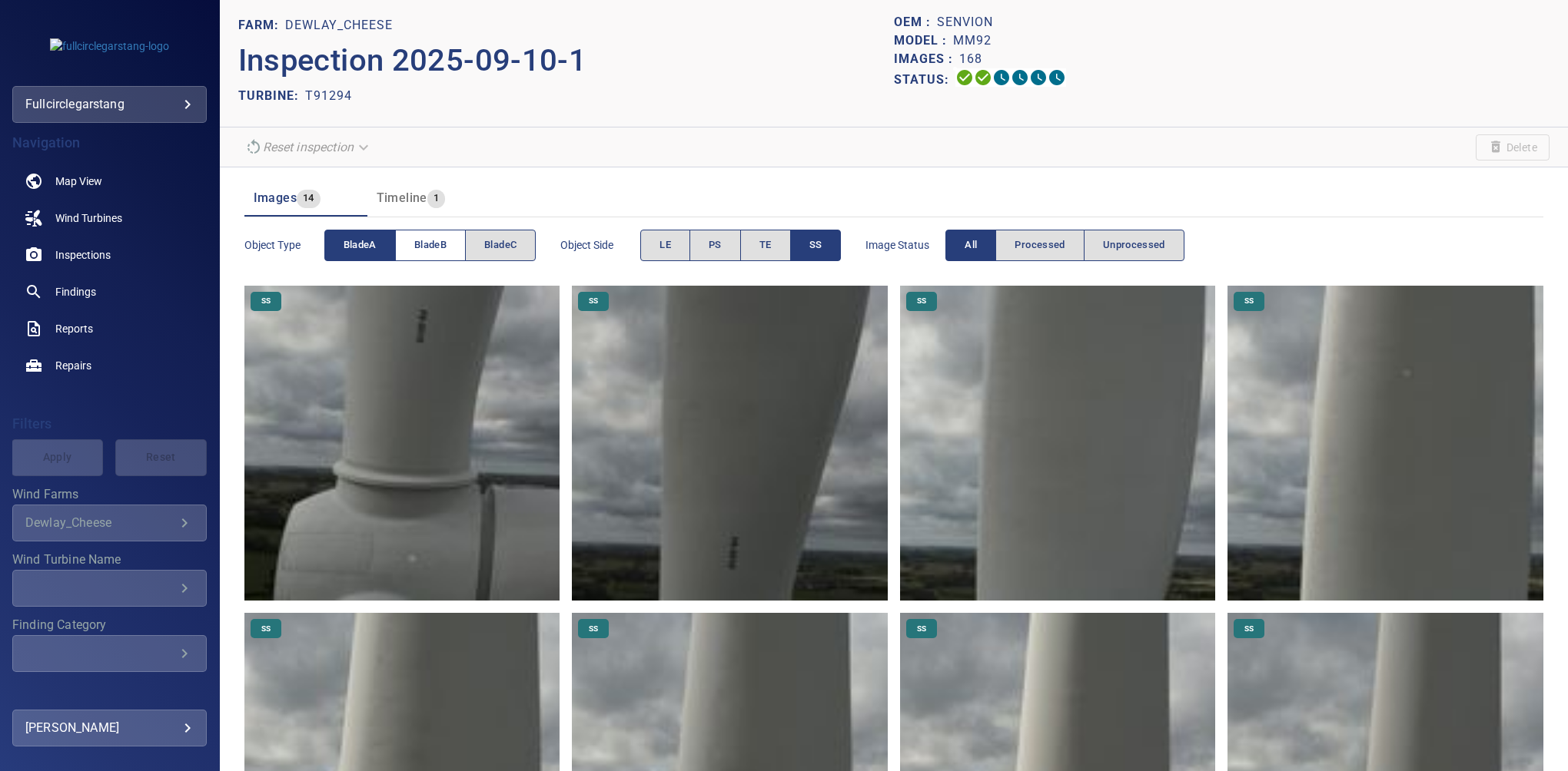
click at [429, 239] on span "bladeB" at bounding box center [430, 245] width 32 height 17
click at [373, 230] on button "bladeA" at bounding box center [360, 245] width 72 height 32
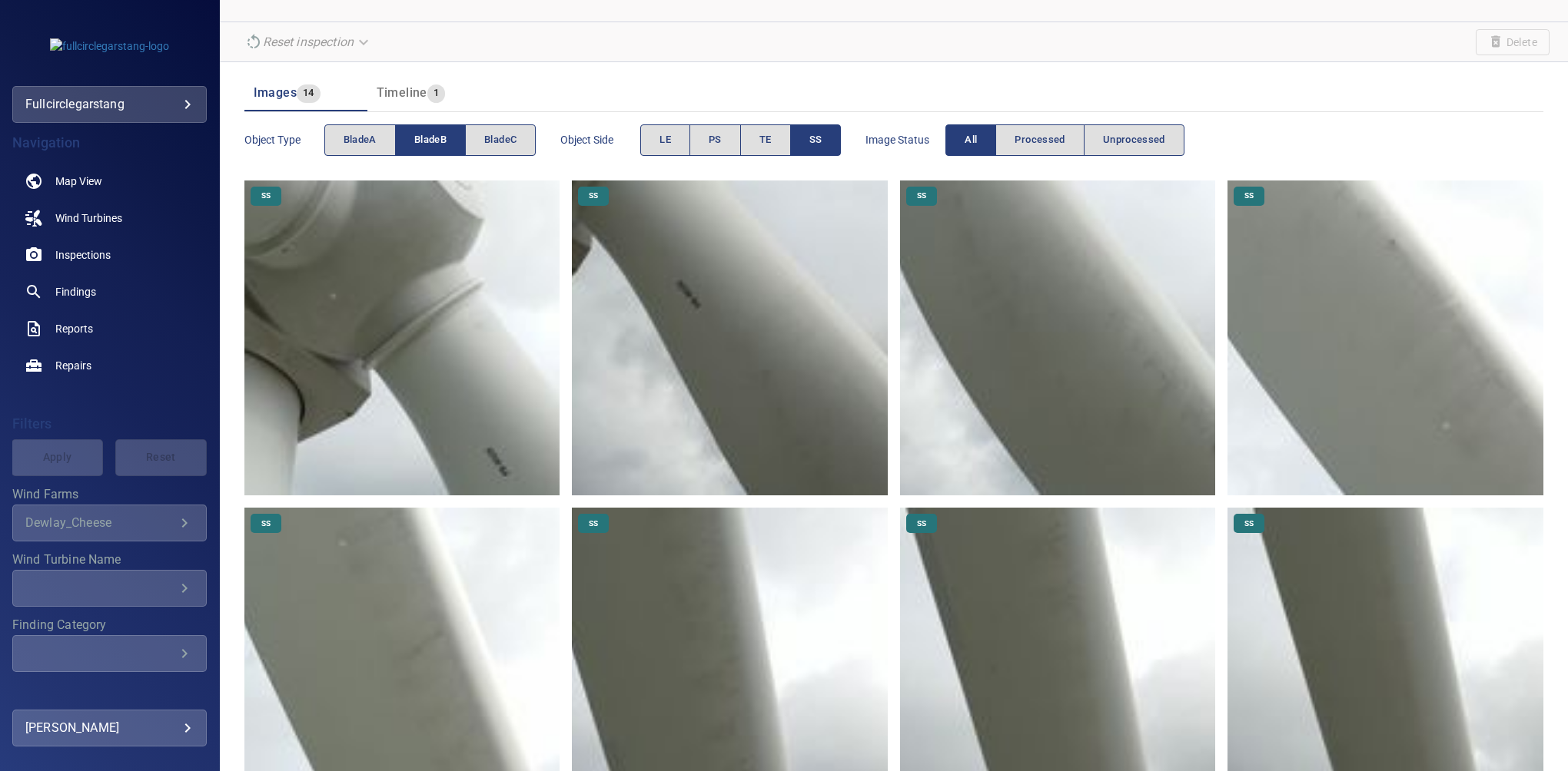
scroll to position [0, 0]
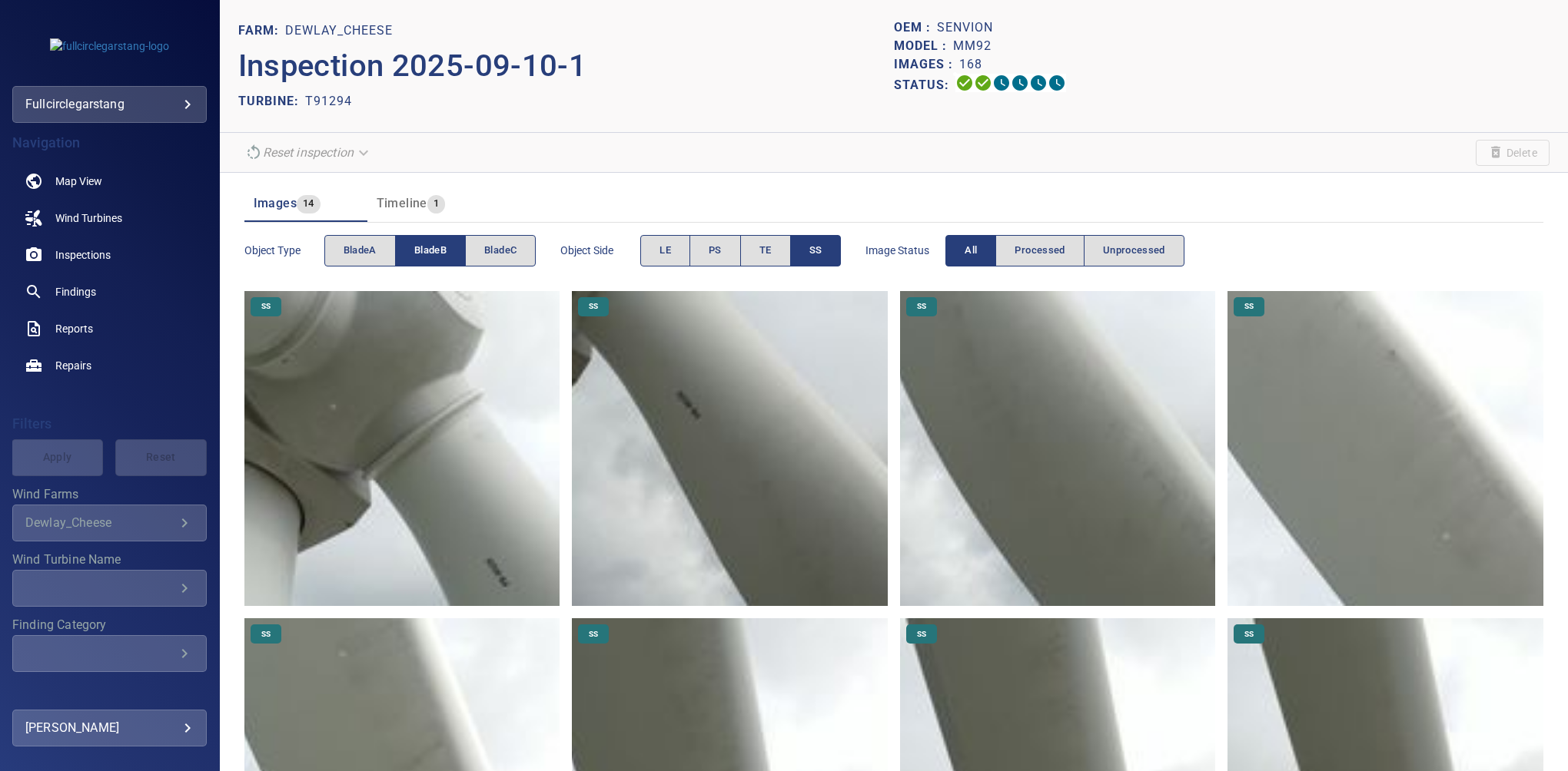
click at [825, 249] on button "SS" at bounding box center [816, 251] width 52 height 32
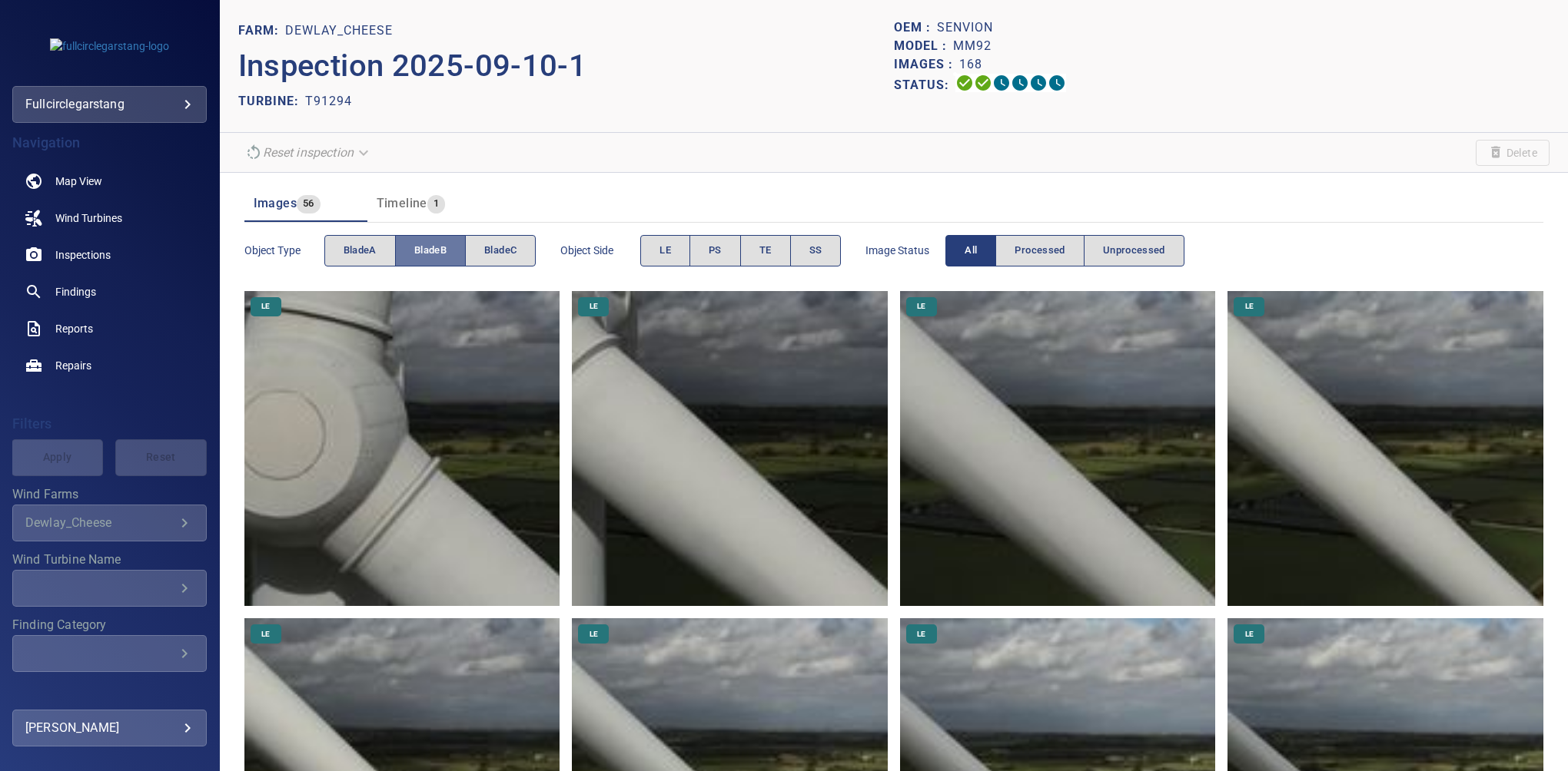
click at [433, 251] on span "bladeB" at bounding box center [430, 251] width 32 height 17
